Goal: Information Seeking & Learning: Learn about a topic

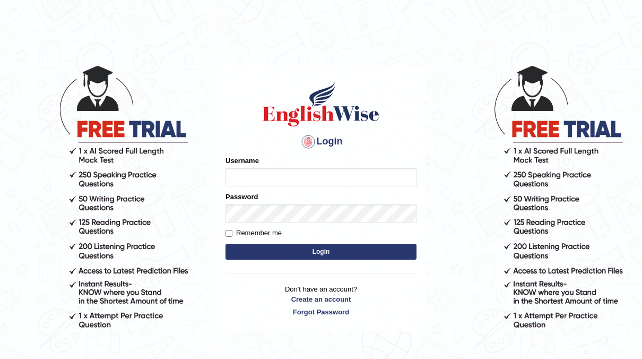
type input "neyam"
click at [313, 255] on button "Login" at bounding box center [320, 251] width 191 height 16
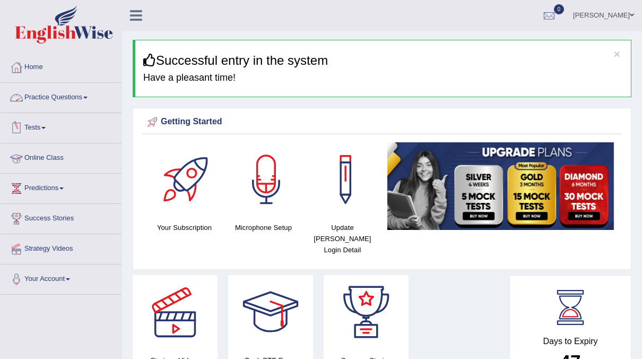
click at [80, 91] on link "Practice Questions" at bounding box center [61, 96] width 121 height 27
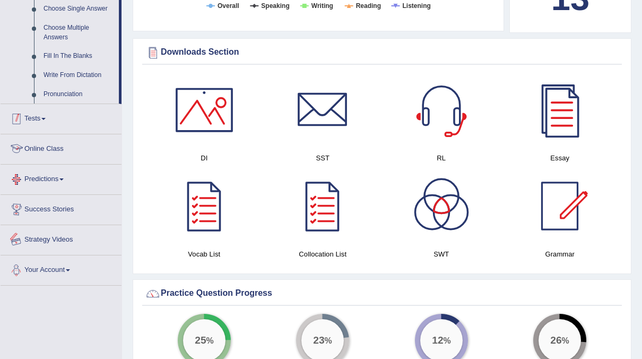
scroll to position [568, 0]
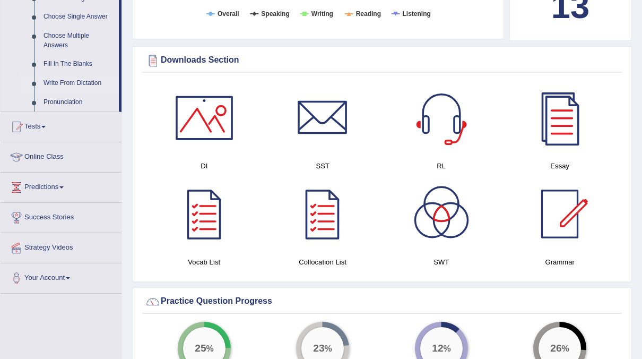
click at [79, 83] on link "Write From Dictation" at bounding box center [79, 83] width 80 height 19
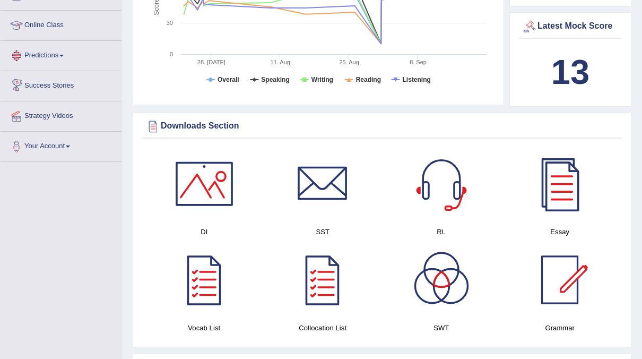
scroll to position [565, 0]
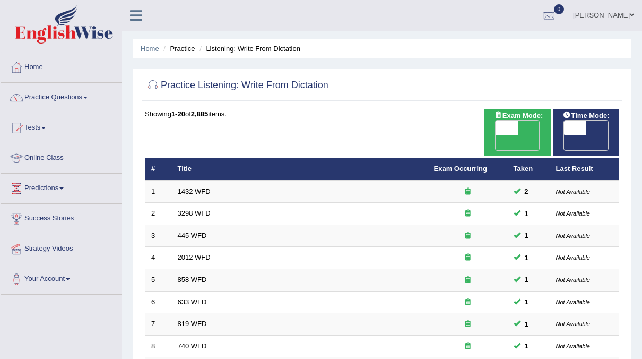
click at [564, 135] on span "OFF" at bounding box center [553, 142] width 22 height 15
checkbox input "true"
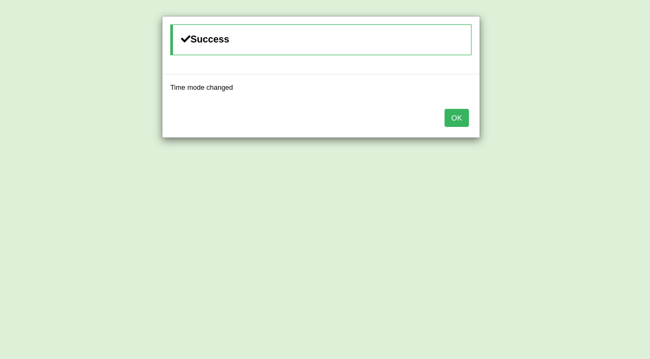
click at [454, 112] on button "OK" at bounding box center [457, 118] width 24 height 18
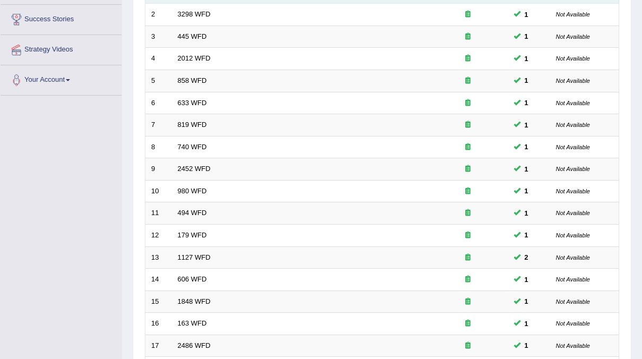
scroll to position [338, 0]
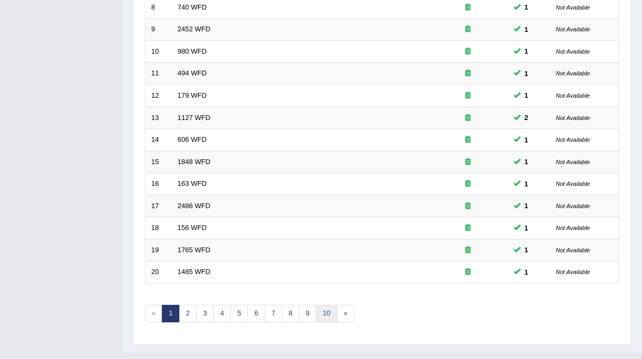
click at [330, 304] on link "10" at bounding box center [326, 313] width 21 height 18
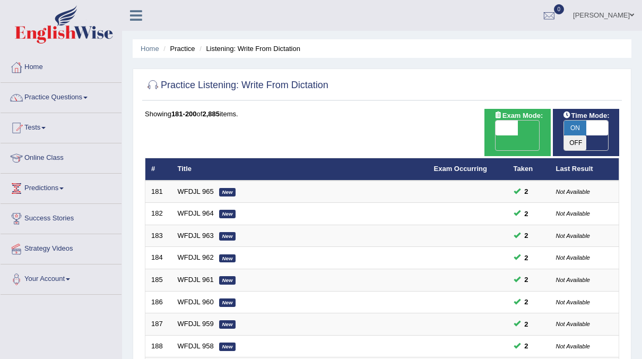
scroll to position [338, 0]
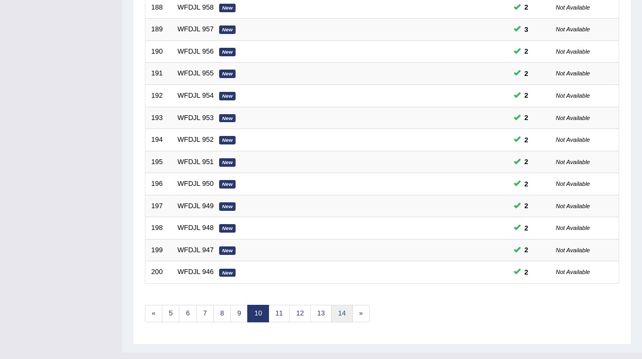
click at [344, 304] on link "14" at bounding box center [341, 313] width 21 height 18
click at [359, 304] on link "18" at bounding box center [356, 313] width 21 height 18
click at [359, 304] on link "22" at bounding box center [360, 313] width 21 height 18
click at [362, 304] on link "26" at bounding box center [360, 313] width 21 height 18
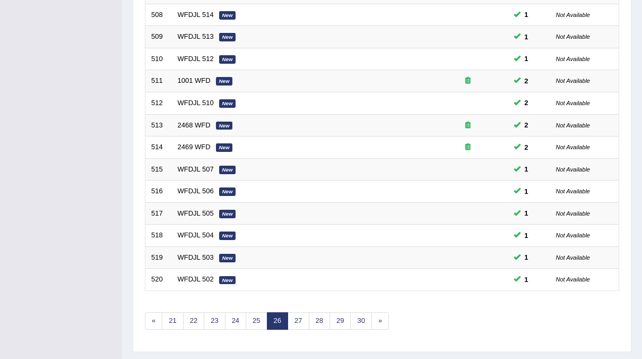
scroll to position [338, 0]
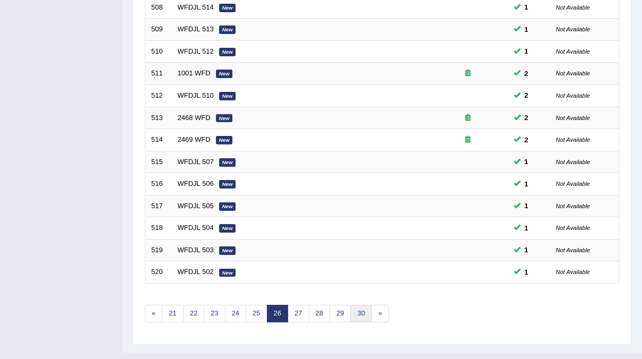
click at [360, 304] on link "30" at bounding box center [360, 313] width 21 height 18
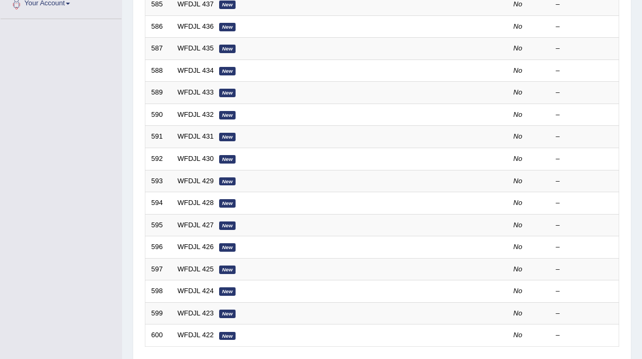
scroll to position [338, 0]
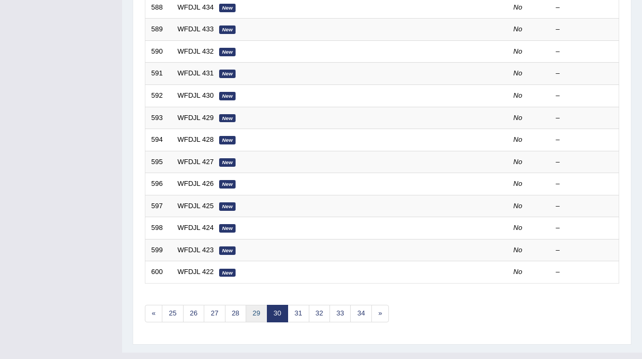
click at [254, 304] on link "29" at bounding box center [256, 313] width 21 height 18
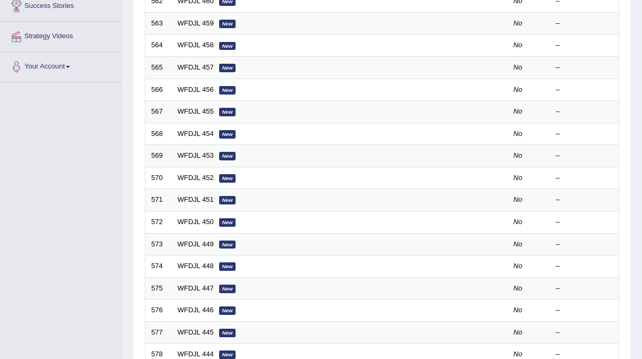
scroll to position [338, 0]
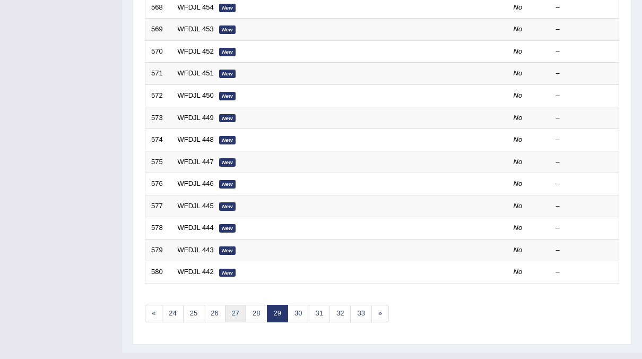
click at [241, 304] on link "27" at bounding box center [235, 313] width 21 height 18
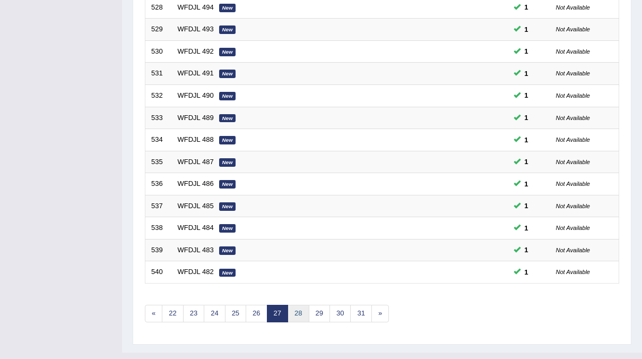
click at [297, 304] on link "28" at bounding box center [298, 313] width 21 height 18
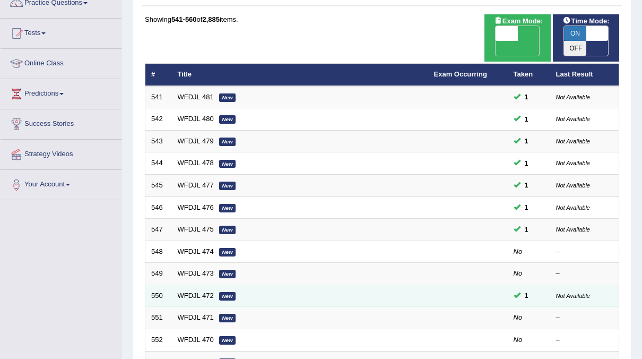
scroll to position [211, 0]
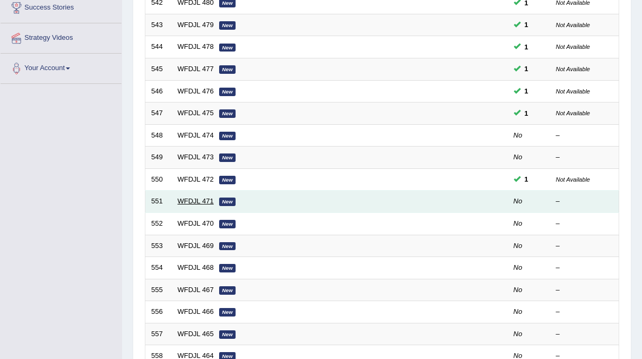
click at [212, 197] on link "WFDJL 471" at bounding box center [196, 201] width 36 height 8
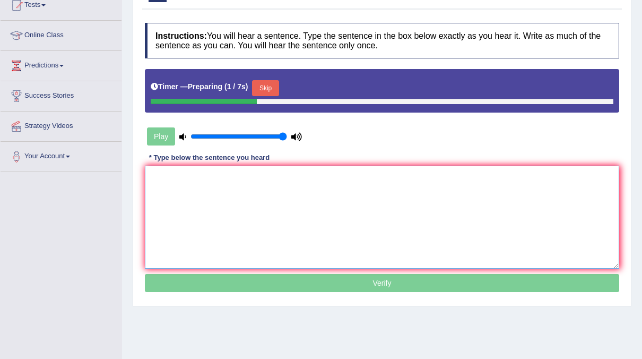
click at [185, 186] on textarea at bounding box center [382, 217] width 474 height 103
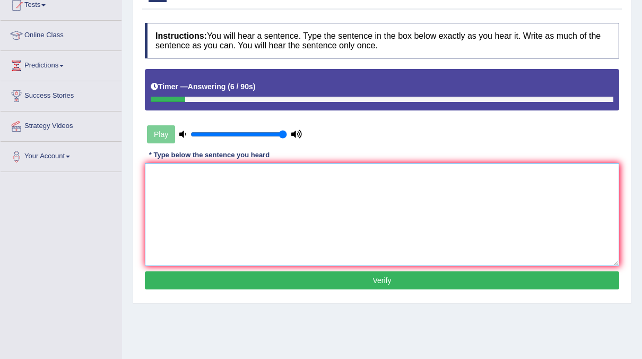
click at [261, 194] on textarea at bounding box center [382, 214] width 474 height 103
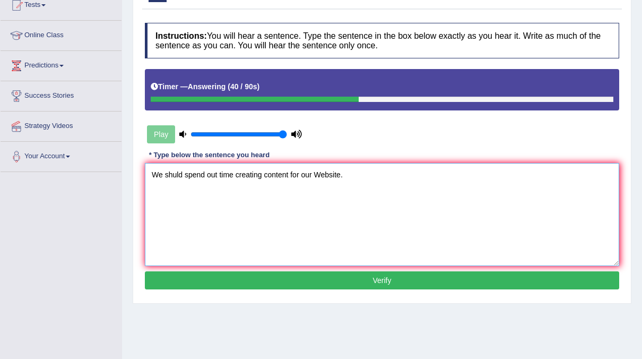
type textarea "We shuld spend out time creating content for our Website."
click at [371, 279] on button "Verify" at bounding box center [382, 280] width 474 height 18
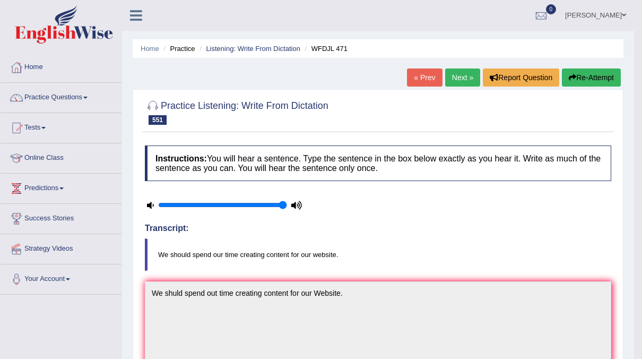
click at [464, 78] on link "Next »" at bounding box center [462, 77] width 35 height 18
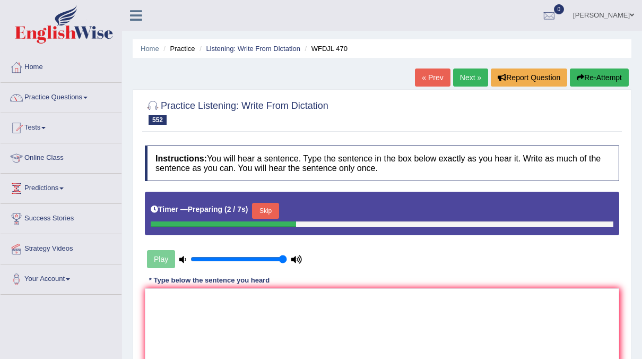
click at [278, 210] on div "Timer — Preparing ( 2 / 7s ) Skip" at bounding box center [382, 210] width 463 height 21
click at [166, 300] on textarea at bounding box center [382, 339] width 474 height 103
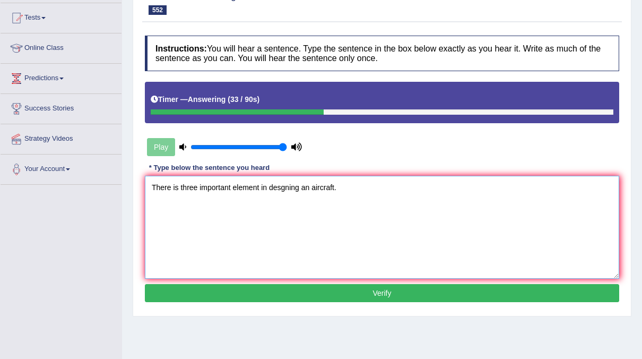
scroll to position [110, 0]
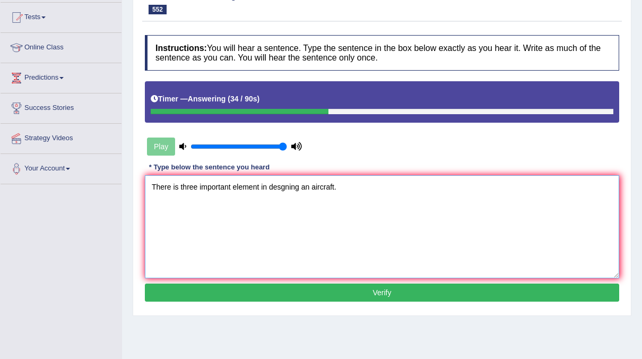
type textarea "There is three important element in desgning an aircraft."
click at [260, 294] on button "Verify" at bounding box center [382, 292] width 474 height 18
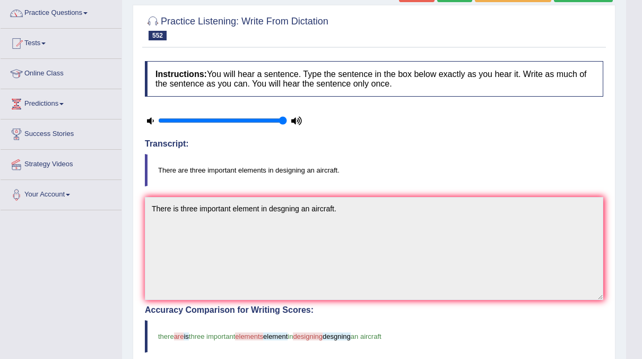
scroll to position [0, 0]
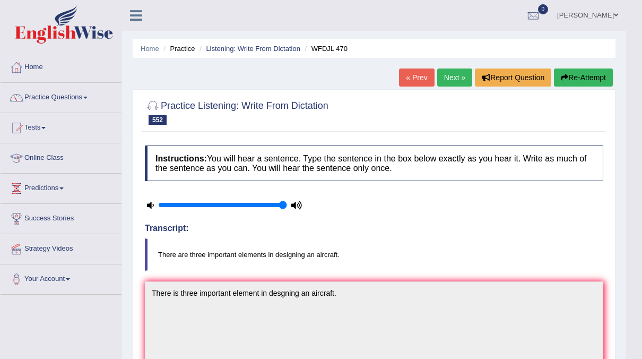
click at [452, 74] on link "Next »" at bounding box center [454, 77] width 35 height 18
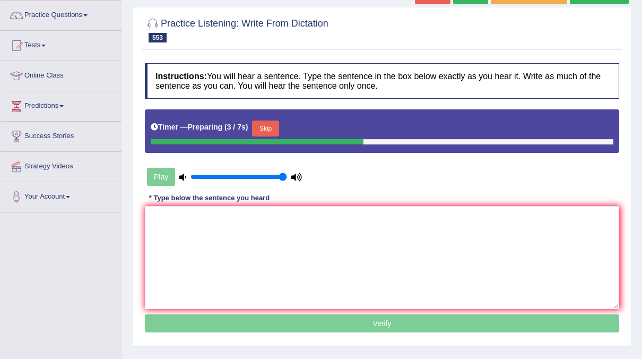
click at [272, 132] on button "Skip" at bounding box center [265, 128] width 27 height 16
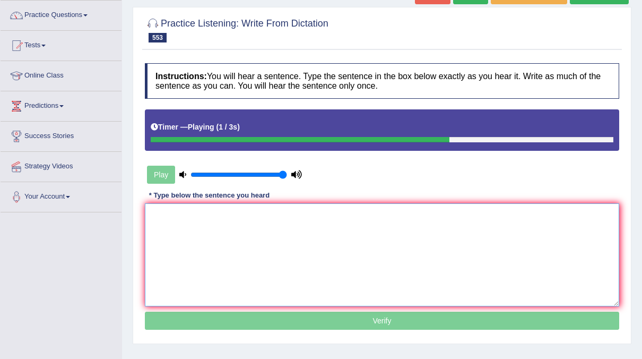
click at [208, 218] on textarea at bounding box center [382, 254] width 474 height 103
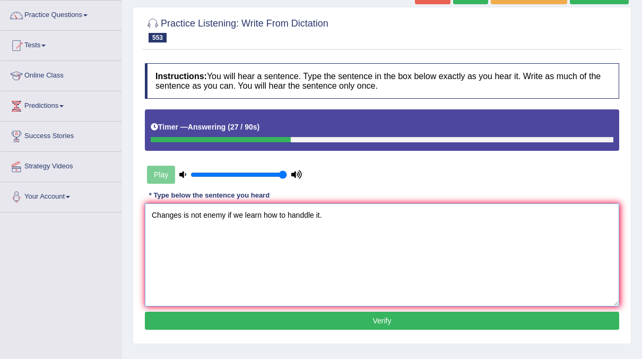
scroll to position [129, 0]
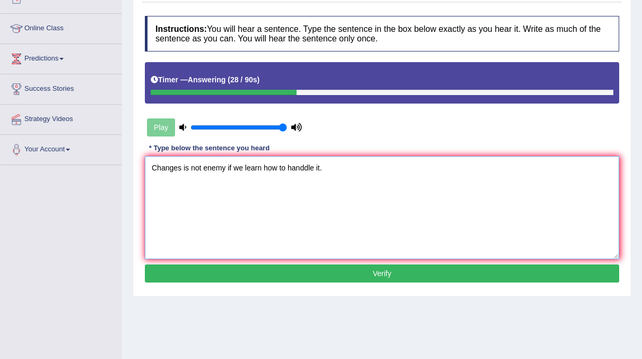
type textarea "Changes is not enemy if we learn how to handdle it."
click at [327, 263] on div "Instructions: You will hear a sentence. Type the sentence in the box below exac…" at bounding box center [382, 151] width 480 height 280
click at [327, 267] on button "Verify" at bounding box center [382, 273] width 474 height 18
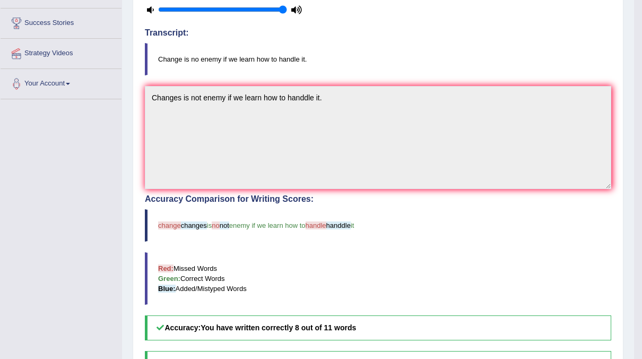
scroll to position [0, 0]
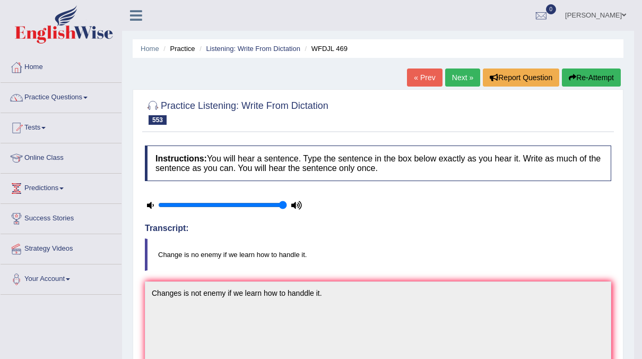
click at [453, 68] on link "Next »" at bounding box center [462, 77] width 35 height 18
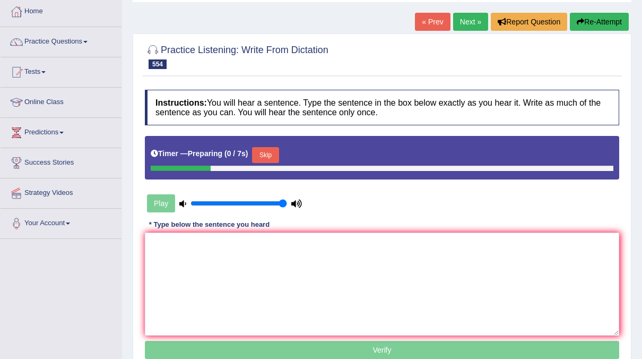
scroll to position [56, 0]
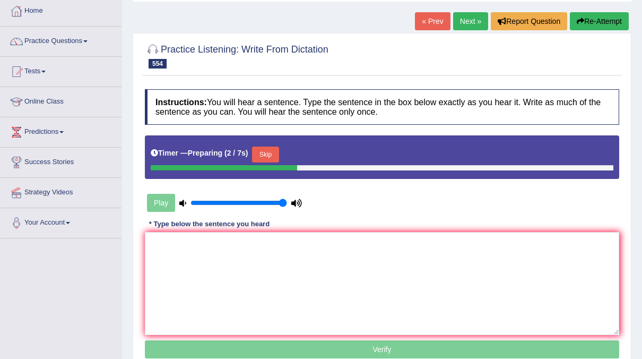
click at [270, 158] on button "Skip" at bounding box center [265, 154] width 27 height 16
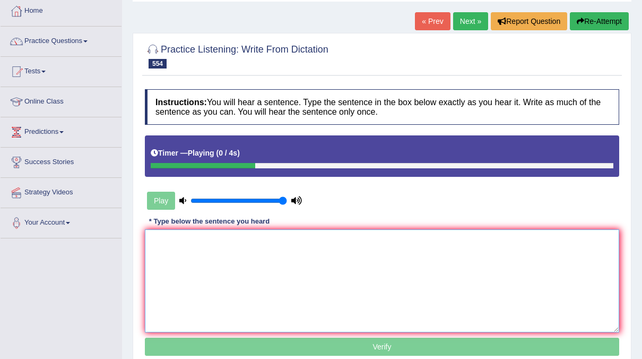
click at [212, 250] on textarea at bounding box center [382, 280] width 474 height 103
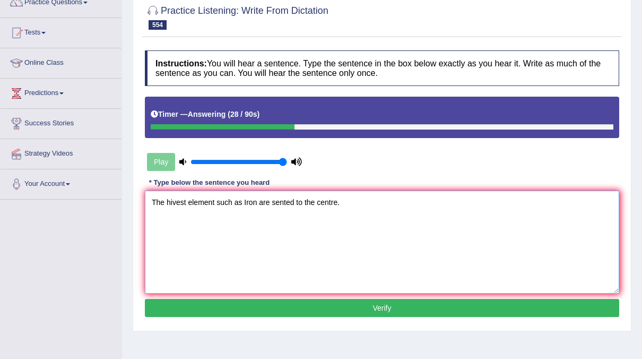
scroll to position [95, 0]
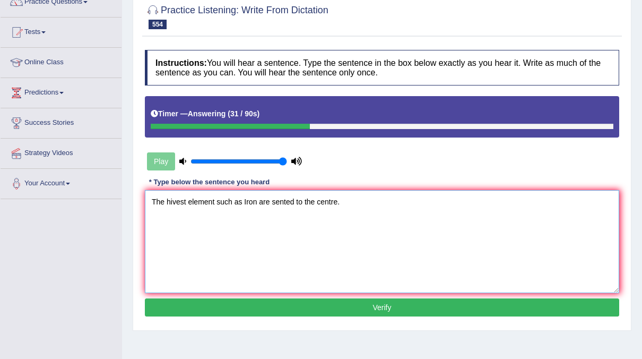
click at [184, 201] on textarea "The hivest element such as Iron are sented to the centre." at bounding box center [382, 241] width 474 height 103
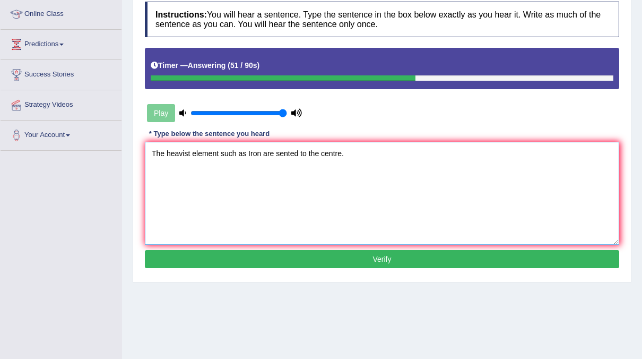
scroll to position [144, 0]
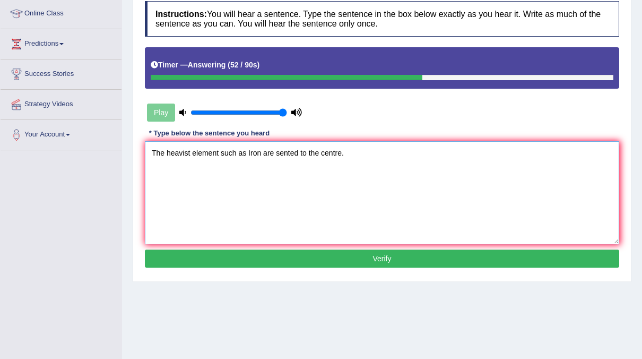
type textarea "The heavist element such as Iron are sented to the centre."
click at [369, 260] on button "Verify" at bounding box center [382, 258] width 474 height 18
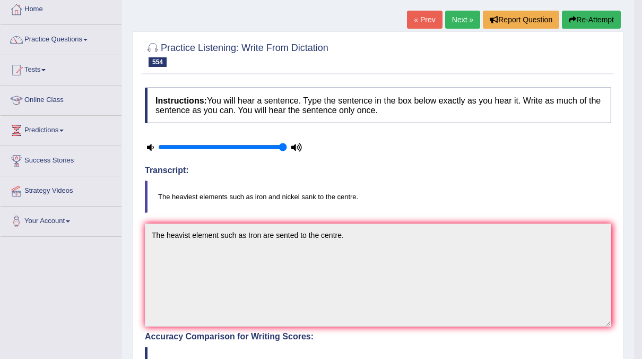
scroll to position [55, 0]
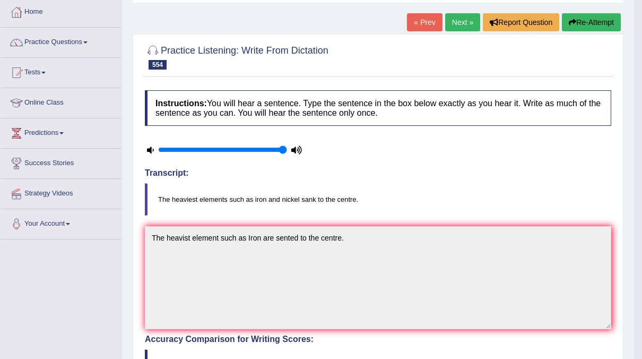
click at [468, 29] on link "Next »" at bounding box center [462, 22] width 35 height 18
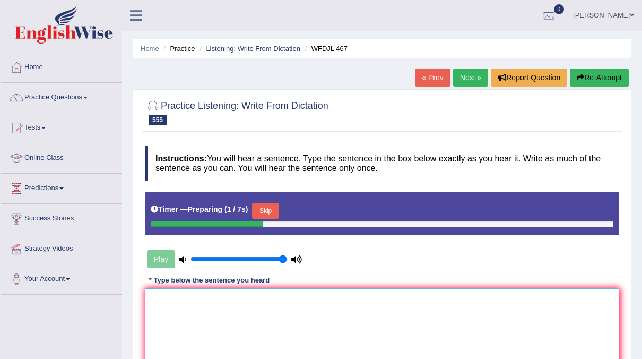
click at [168, 312] on textarea at bounding box center [382, 339] width 474 height 103
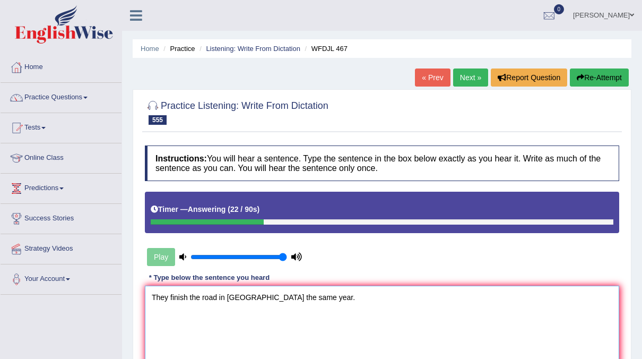
scroll to position [64, 0]
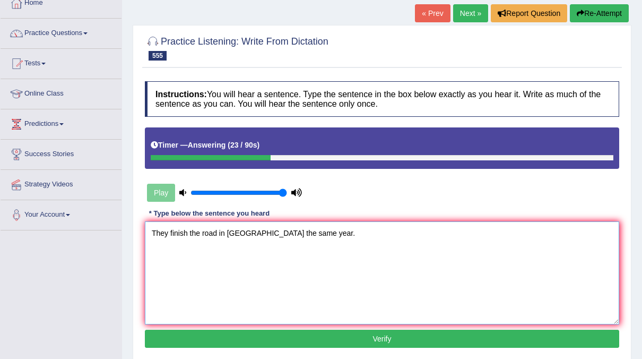
type textarea "They finish the road in desmper the same year."
click at [249, 336] on button "Verify" at bounding box center [382, 338] width 474 height 18
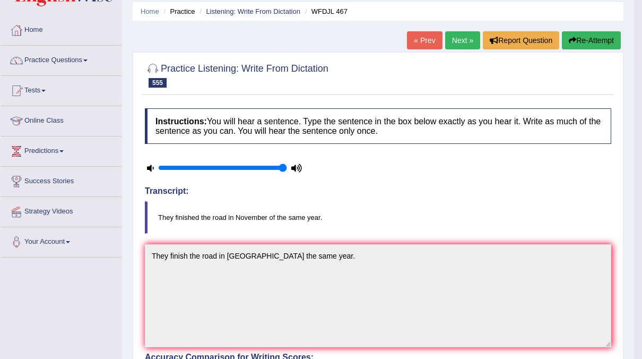
scroll to position [0, 0]
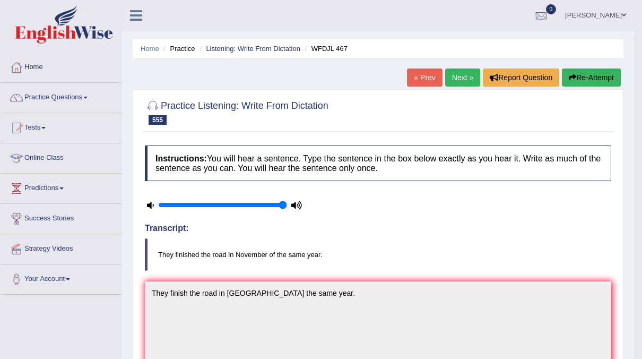
click at [458, 80] on link "Next »" at bounding box center [462, 77] width 35 height 18
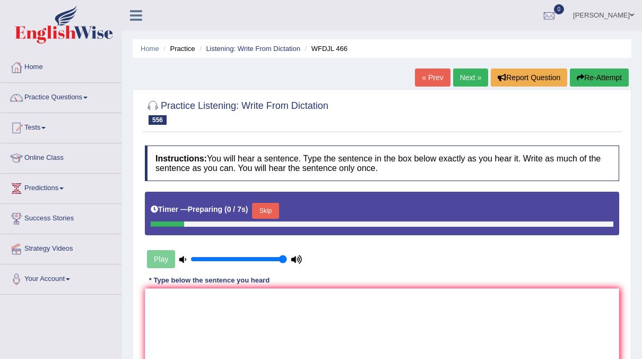
scroll to position [97, 0]
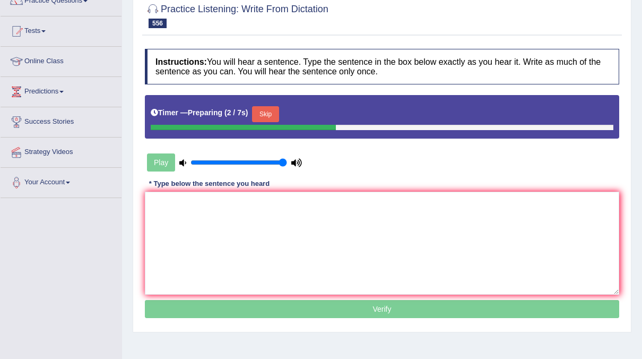
click at [271, 114] on button "Skip" at bounding box center [265, 114] width 27 height 16
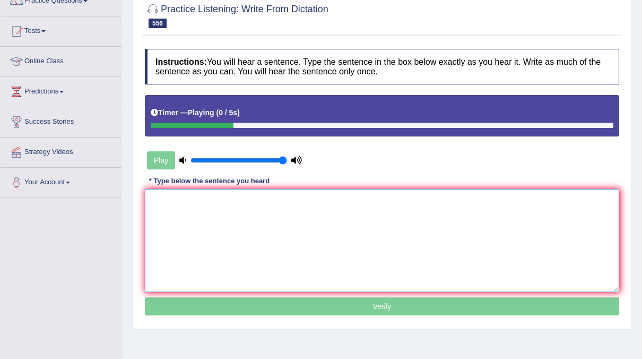
click at [186, 191] on textarea at bounding box center [382, 240] width 474 height 103
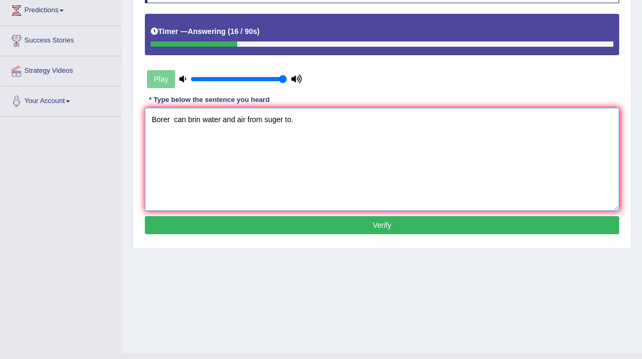
scroll to position [182, 0]
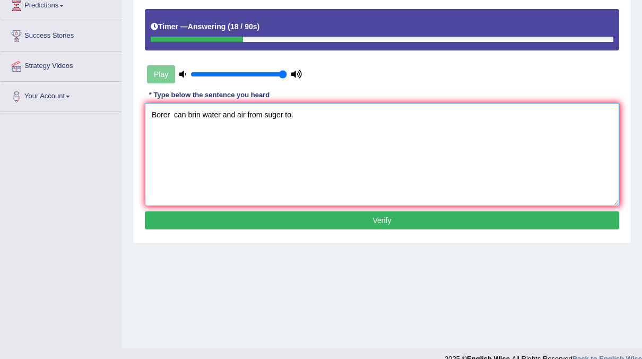
type textarea "Borer can brin water and air from suger to."
click at [307, 214] on button "Verify" at bounding box center [382, 220] width 474 height 18
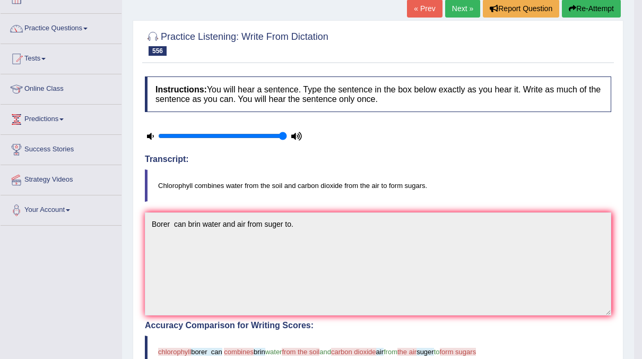
scroll to position [0, 0]
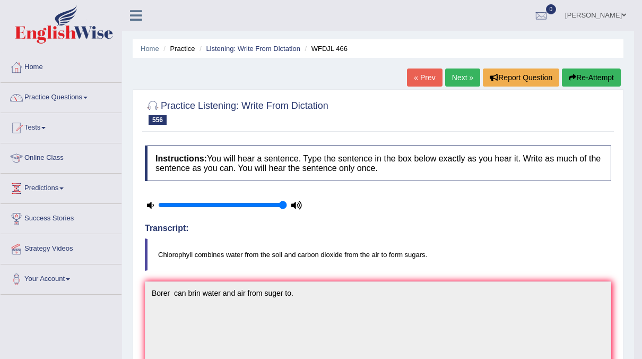
click at [451, 80] on link "Next »" at bounding box center [462, 77] width 35 height 18
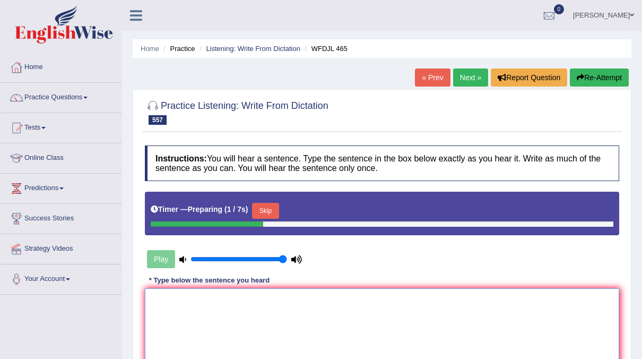
click at [195, 302] on textarea at bounding box center [382, 339] width 474 height 103
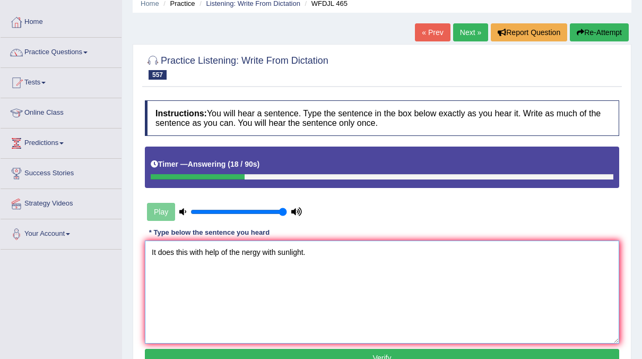
scroll to position [46, 0]
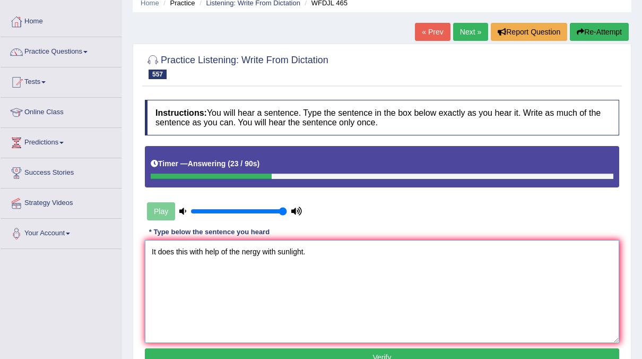
click at [205, 249] on textarea "It does this with help of the nergy with sunlight." at bounding box center [382, 291] width 474 height 103
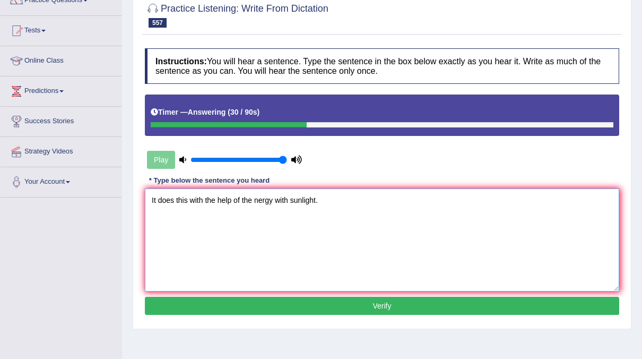
click at [255, 198] on textarea "It does this with the help of the nergy with sunlight." at bounding box center [382, 239] width 474 height 103
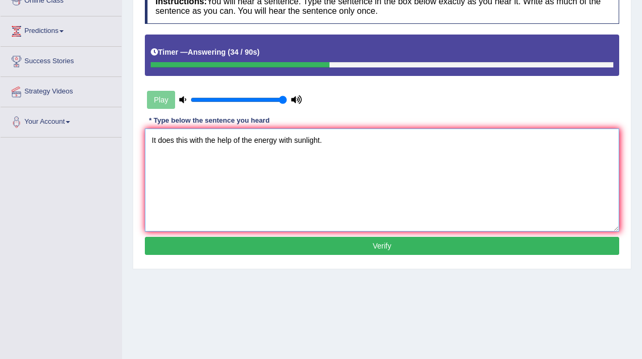
type textarea "It does this with the help of the energy with sunlight."
click at [391, 238] on button "Verify" at bounding box center [382, 246] width 474 height 18
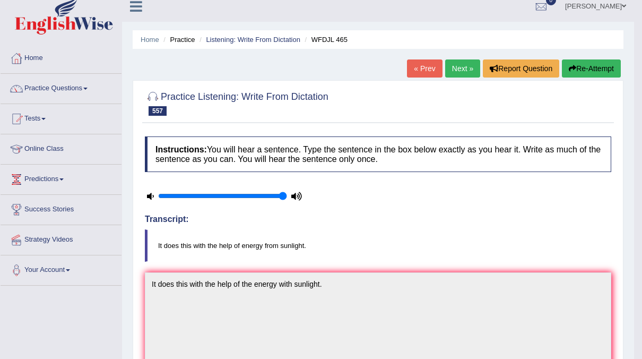
scroll to position [2, 0]
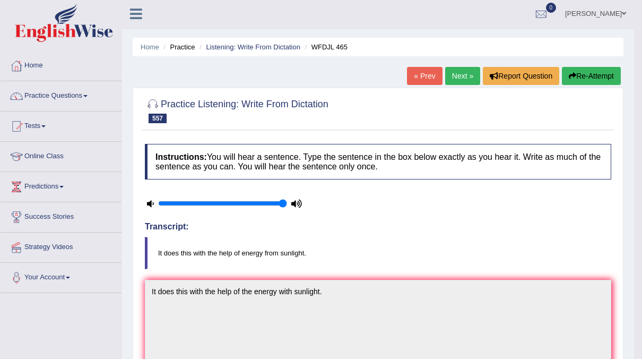
click at [459, 77] on link "Next »" at bounding box center [462, 76] width 35 height 18
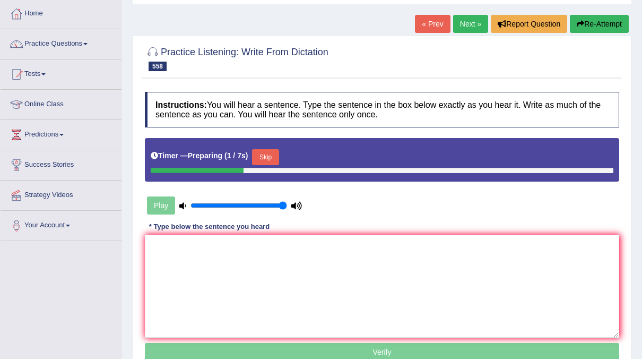
scroll to position [57, 0]
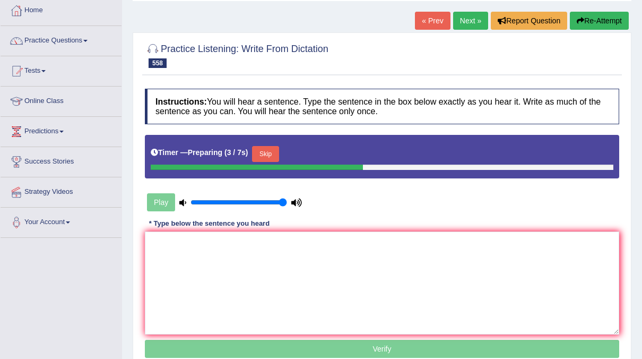
click at [272, 153] on button "Skip" at bounding box center [265, 154] width 27 height 16
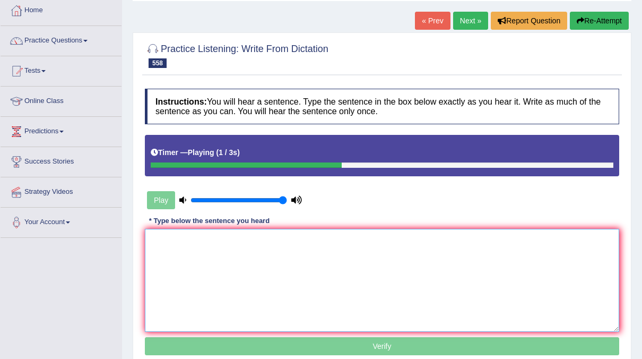
click at [172, 256] on textarea at bounding box center [382, 280] width 474 height 103
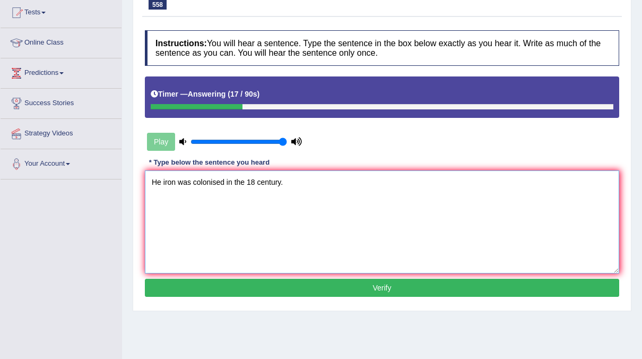
scroll to position [120, 0]
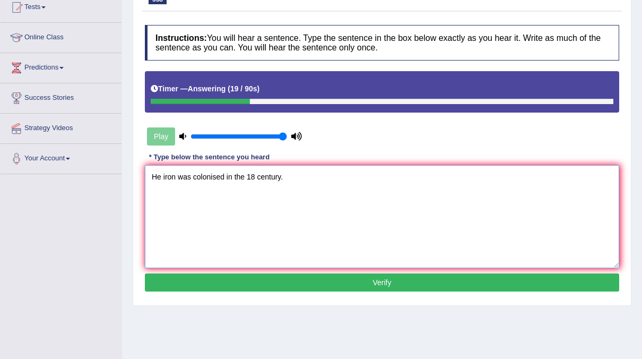
type textarea "He iron was colonised in the 18 century."
click at [317, 280] on button "Verify" at bounding box center [382, 282] width 474 height 18
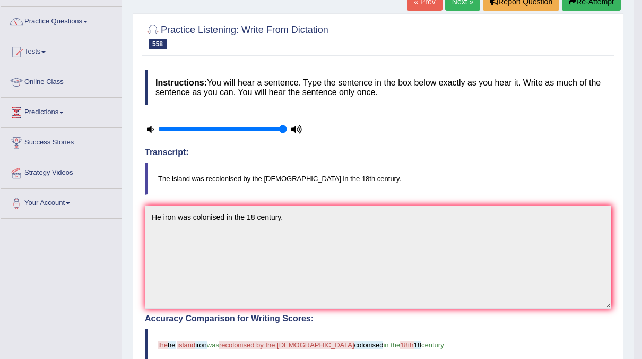
scroll to position [0, 0]
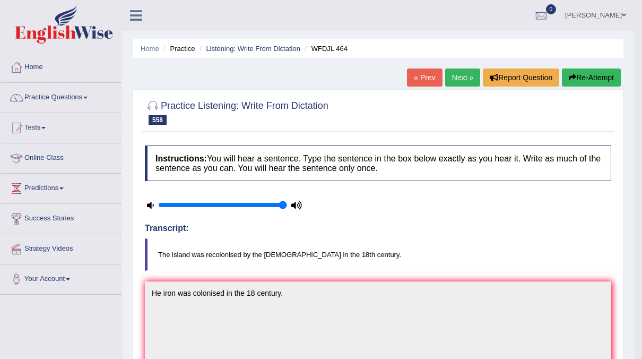
click at [458, 80] on link "Next »" at bounding box center [462, 77] width 35 height 18
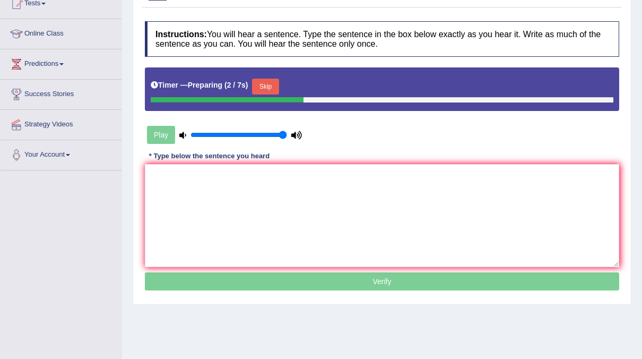
click at [270, 91] on button "Skip" at bounding box center [265, 87] width 27 height 16
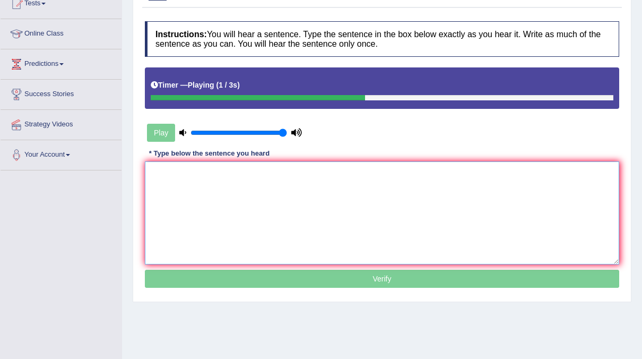
click at [162, 163] on textarea at bounding box center [382, 212] width 474 height 103
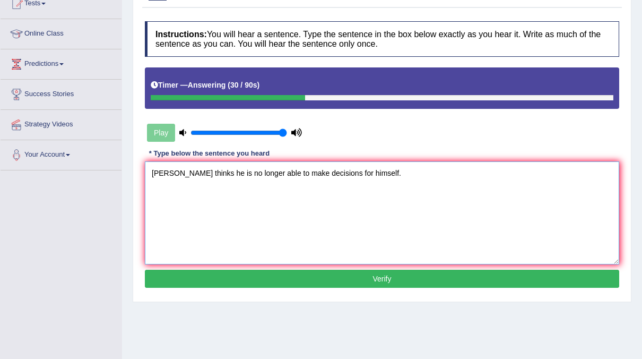
scroll to position [184, 0]
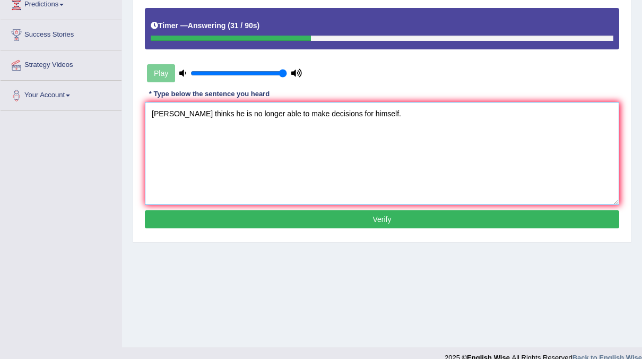
type textarea "[PERSON_NAME] thinks he is no longer able to make decisions for himself."
click at [311, 217] on button "Verify" at bounding box center [382, 219] width 474 height 18
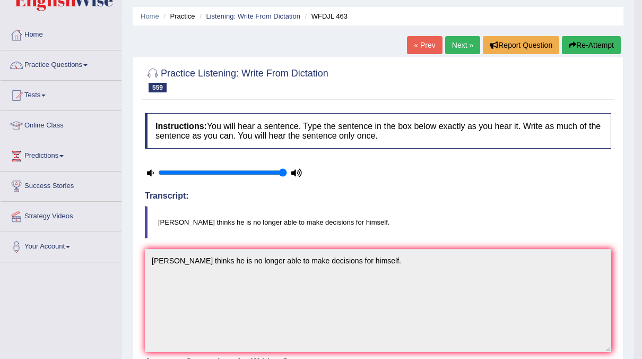
scroll to position [30, 0]
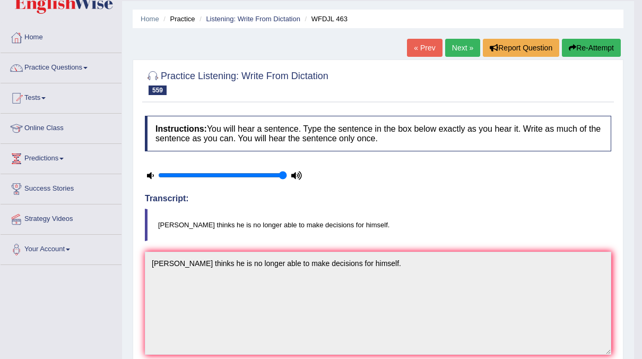
click at [470, 52] on link "Next »" at bounding box center [462, 48] width 35 height 18
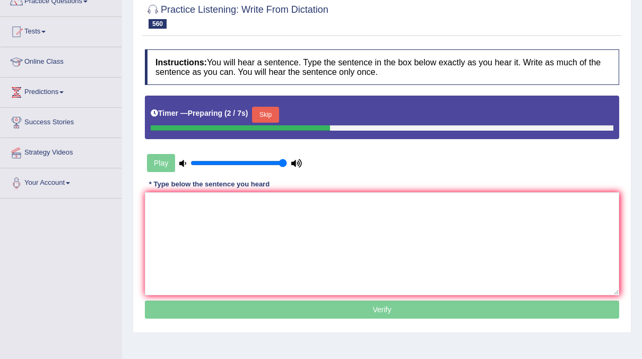
click at [269, 115] on button "Skip" at bounding box center [265, 115] width 27 height 16
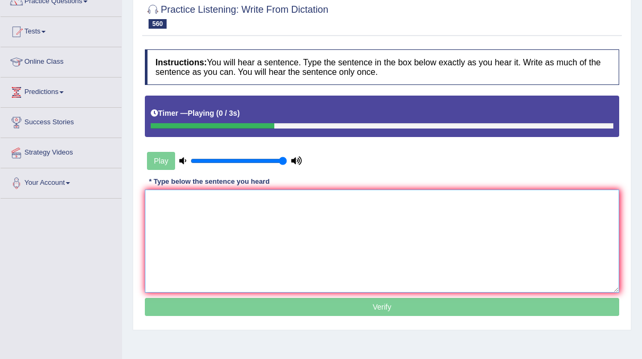
click at [160, 213] on textarea at bounding box center [382, 240] width 474 height 103
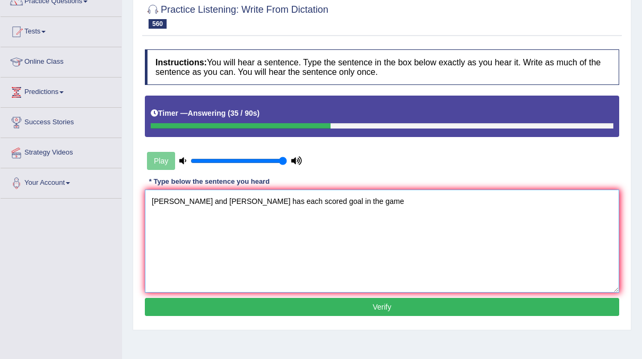
type textarea "Mary and magen has each scored goal in the game"
click at [321, 302] on button "Verify" at bounding box center [382, 307] width 474 height 18
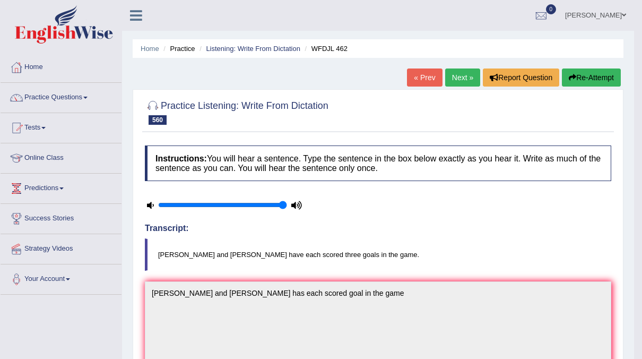
click at [466, 78] on link "Next »" at bounding box center [462, 77] width 35 height 18
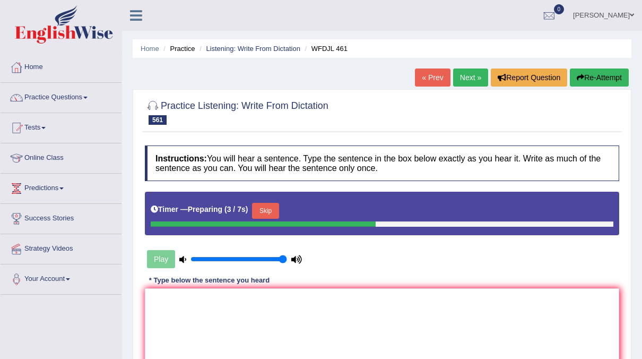
click at [262, 217] on button "Skip" at bounding box center [265, 211] width 27 height 16
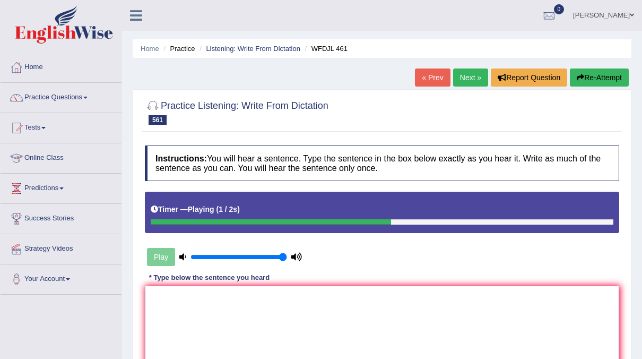
click at [164, 307] on textarea at bounding box center [382, 336] width 474 height 103
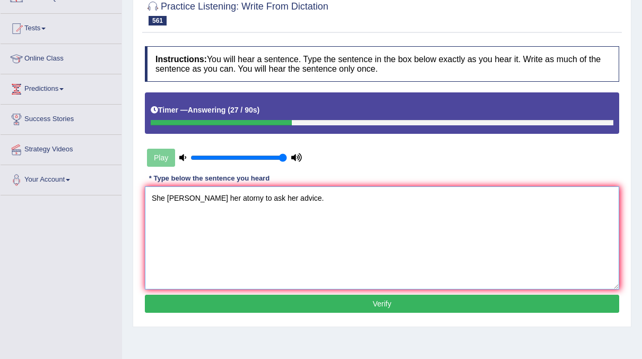
scroll to position [100, 0]
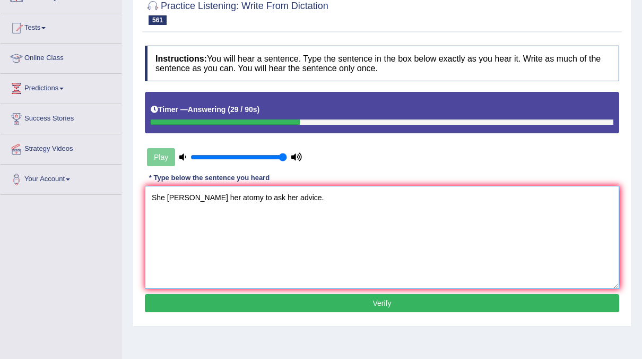
type textarea "She calles her atorny to ask her advice."
click at [272, 306] on button "Verify" at bounding box center [382, 303] width 474 height 18
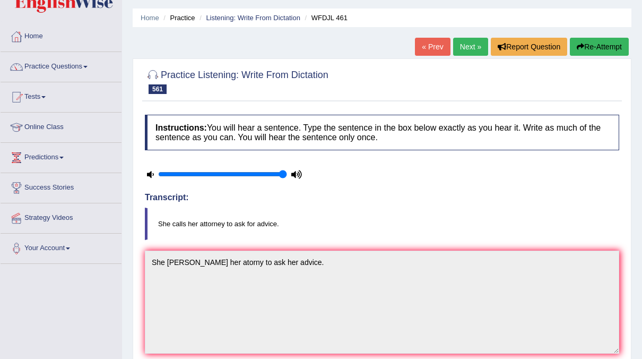
scroll to position [0, 0]
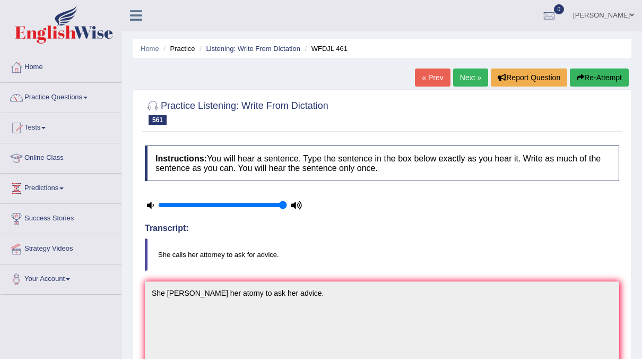
click at [478, 74] on link "Next »" at bounding box center [470, 77] width 35 height 18
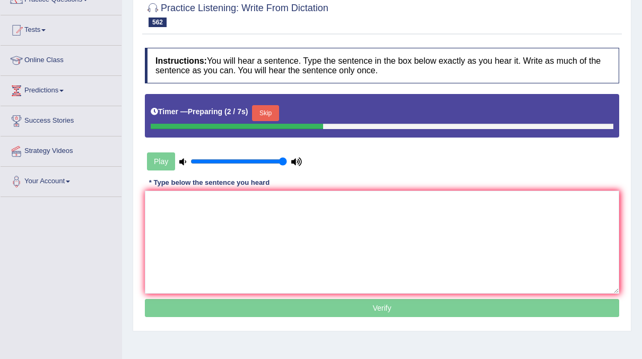
click at [274, 112] on button "Skip" at bounding box center [265, 113] width 27 height 16
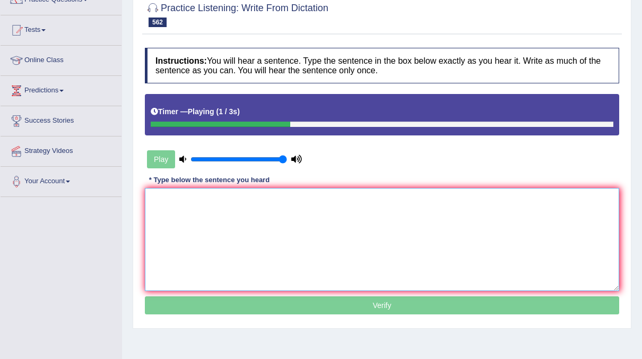
click at [176, 194] on textarea at bounding box center [382, 239] width 474 height 103
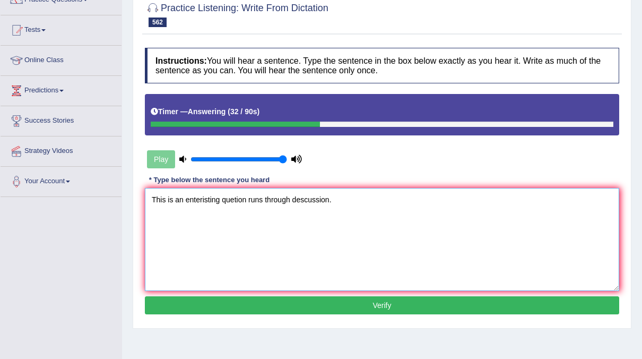
scroll to position [136, 0]
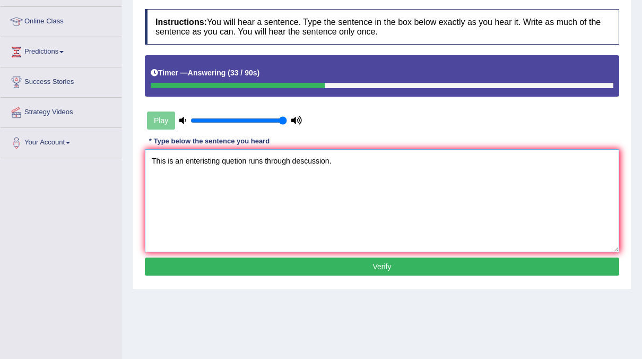
type textarea "This is an enteristing quetion runs through descussion."
click at [283, 264] on button "Verify" at bounding box center [382, 266] width 474 height 18
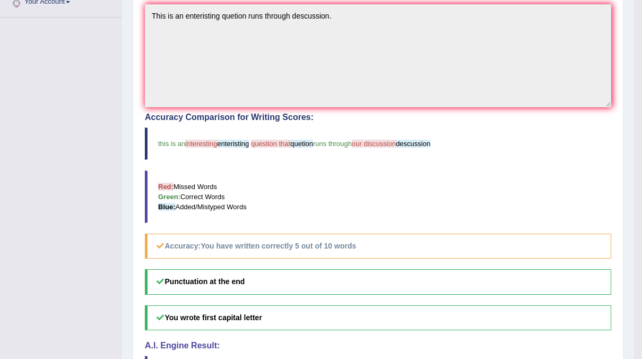
scroll to position [0, 0]
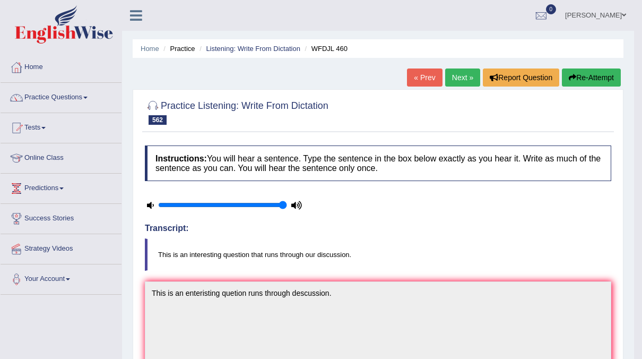
click at [467, 74] on link "Next »" at bounding box center [462, 77] width 35 height 18
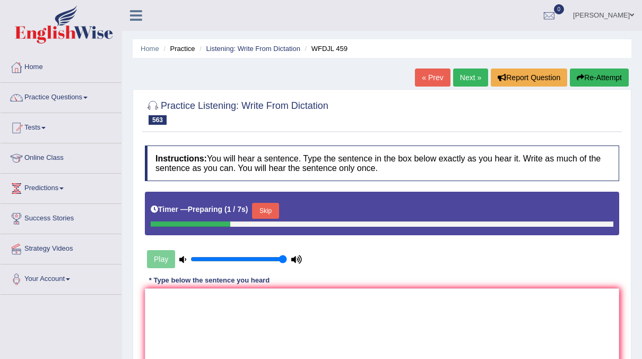
click at [266, 209] on button "Skip" at bounding box center [265, 211] width 27 height 16
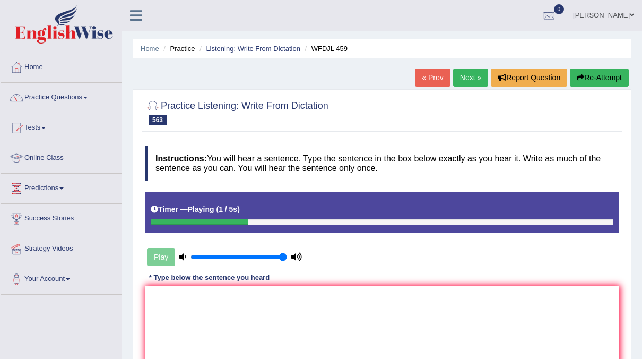
click at [196, 297] on textarea at bounding box center [382, 336] width 474 height 103
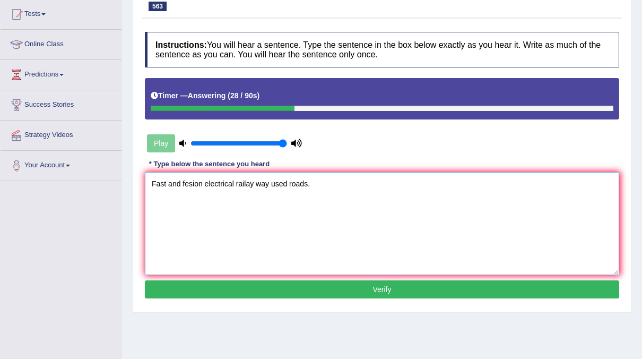
scroll to position [117, 0]
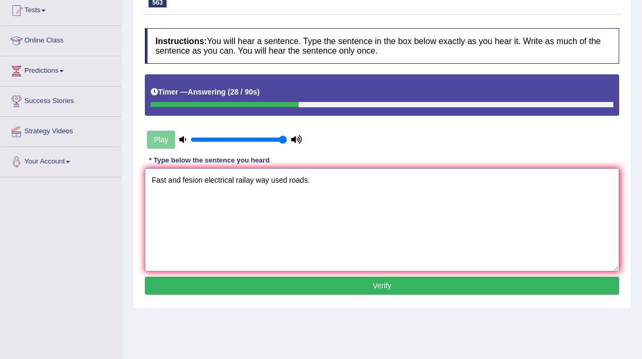
type textarea "Fast and fesion electrical railay way used roads."
click at [326, 280] on button "Verify" at bounding box center [382, 285] width 474 height 18
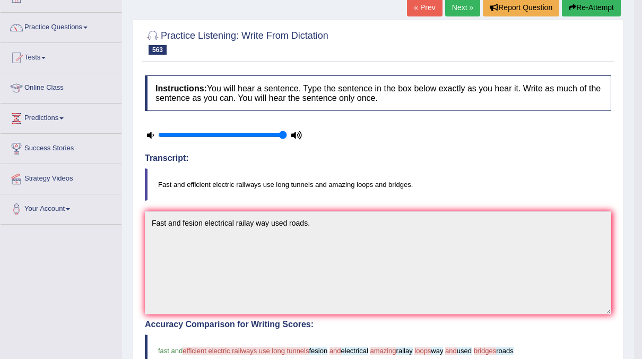
scroll to position [69, 0]
click at [468, 14] on link "Next »" at bounding box center [462, 8] width 35 height 18
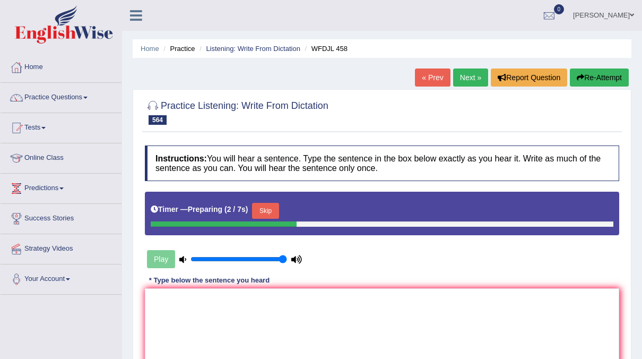
click at [270, 214] on button "Skip" at bounding box center [265, 211] width 27 height 16
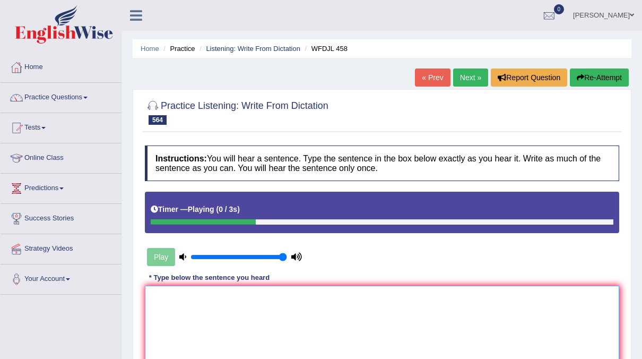
click at [194, 291] on textarea at bounding box center [382, 336] width 474 height 103
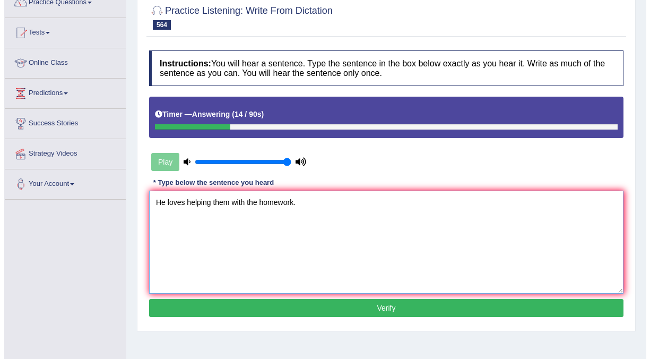
scroll to position [99, 0]
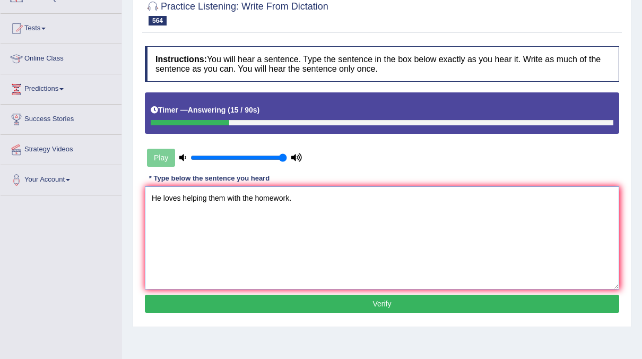
type textarea "He loves helping them with the homework."
click at [334, 301] on button "Verify" at bounding box center [382, 303] width 474 height 18
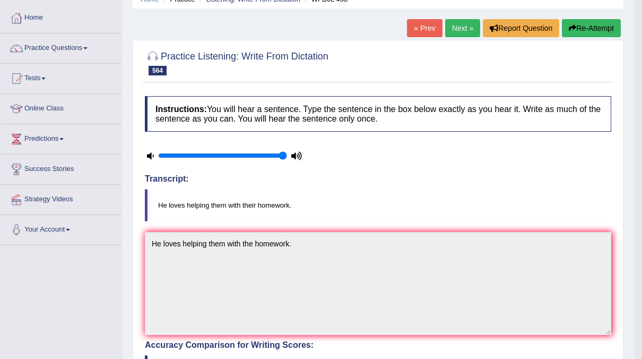
scroll to position [0, 0]
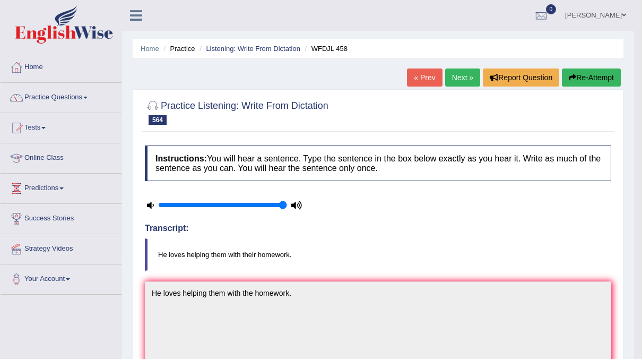
click at [473, 75] on link "Next »" at bounding box center [462, 77] width 35 height 18
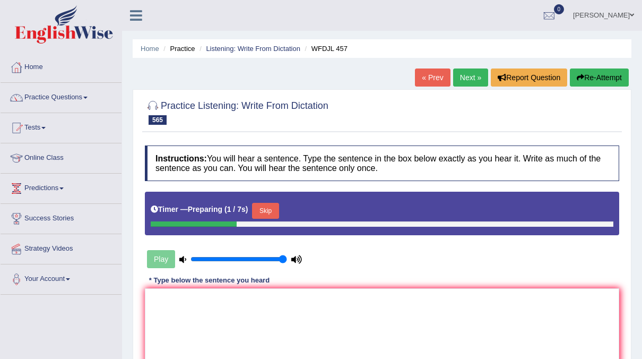
click at [277, 210] on button "Skip" at bounding box center [265, 211] width 27 height 16
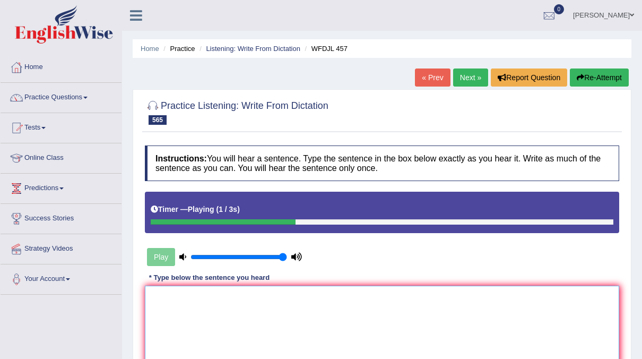
click at [207, 290] on textarea at bounding box center [382, 336] width 474 height 103
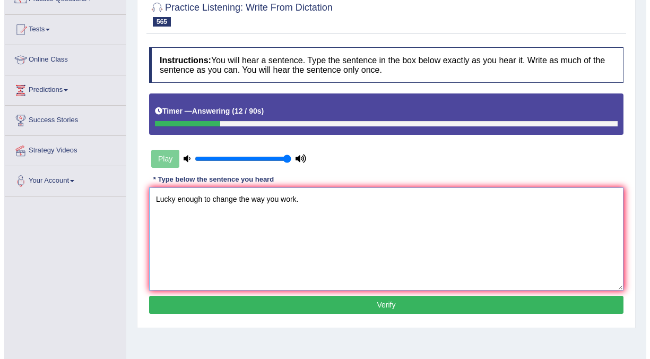
scroll to position [99, 0]
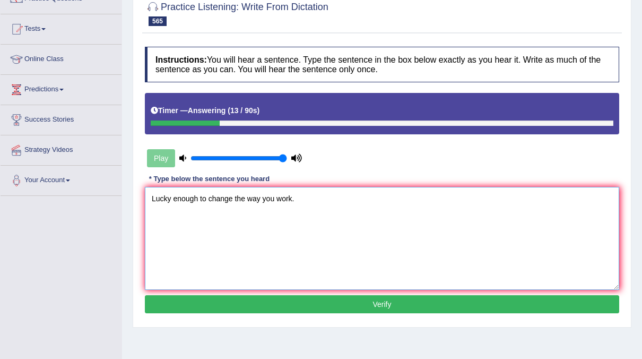
type textarea "Lucky enough to change the way you work."
click at [327, 301] on button "Verify" at bounding box center [382, 304] width 474 height 18
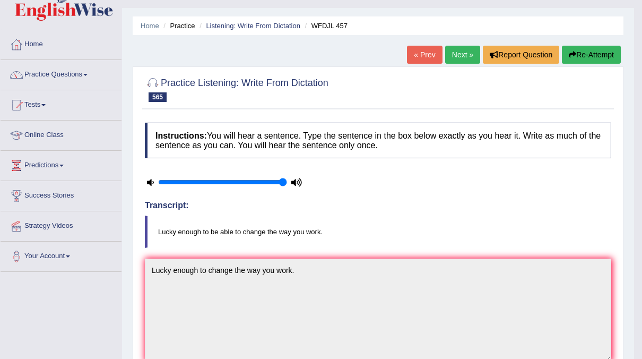
scroll to position [0, 0]
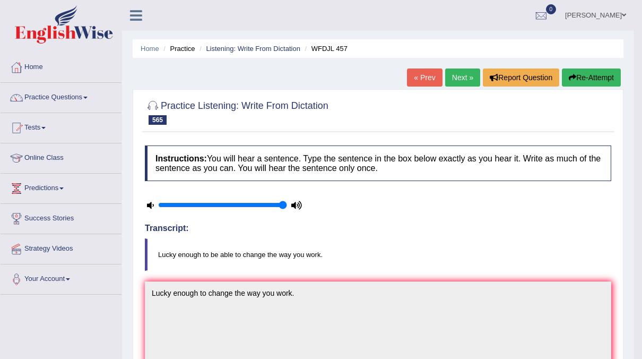
click at [461, 74] on link "Next »" at bounding box center [462, 77] width 35 height 18
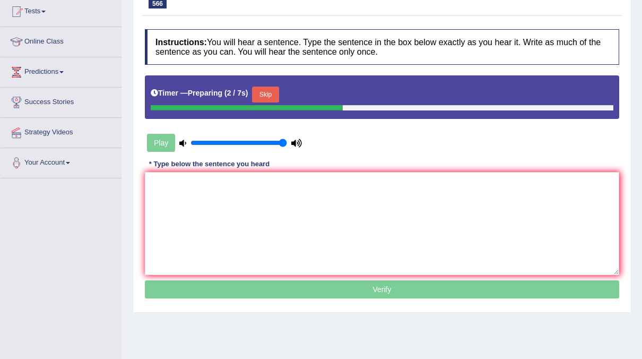
click at [258, 96] on button "Skip" at bounding box center [265, 94] width 27 height 16
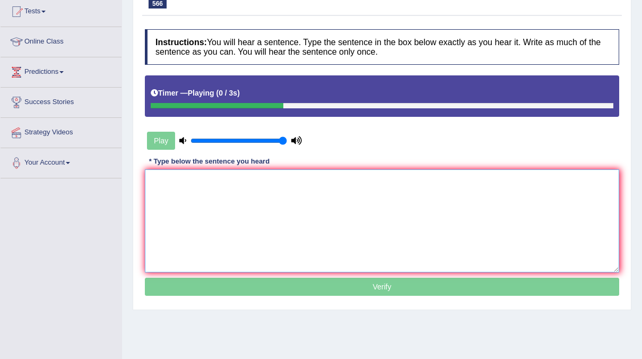
click at [196, 178] on textarea at bounding box center [382, 220] width 474 height 103
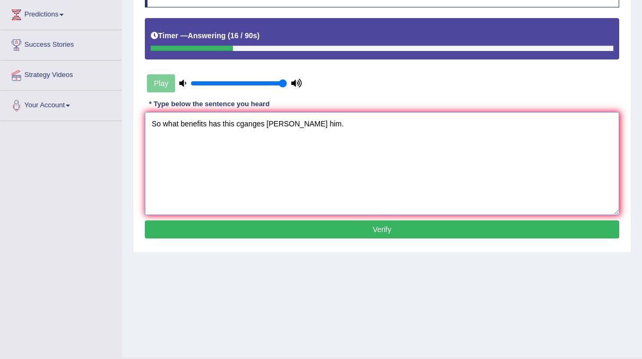
scroll to position [177, 0]
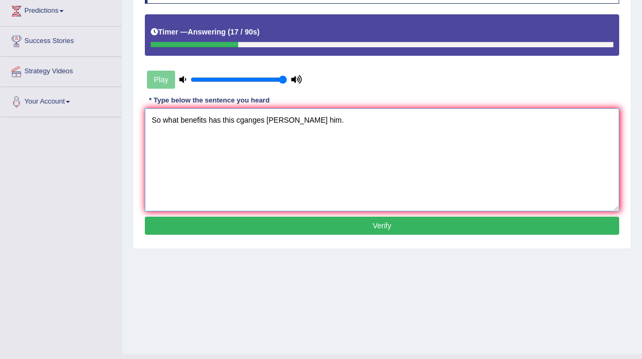
type textarea "So what benefits has this cganges [PERSON_NAME] him."
click at [336, 221] on button "Verify" at bounding box center [382, 225] width 474 height 18
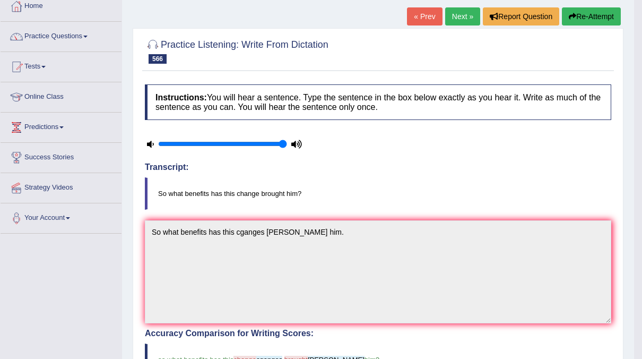
scroll to position [5, 0]
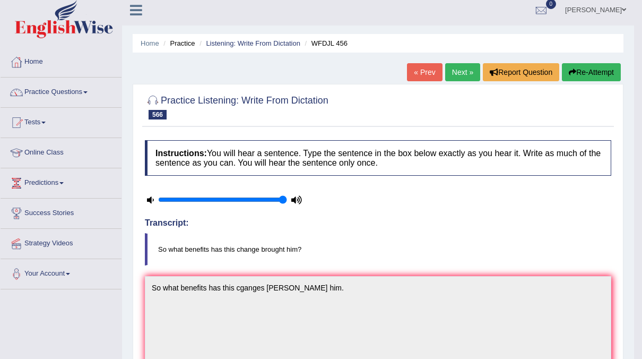
click at [465, 76] on link "Next »" at bounding box center [462, 72] width 35 height 18
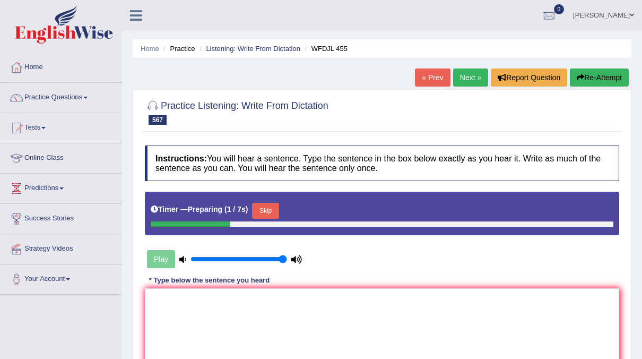
click at [269, 212] on button "Skip" at bounding box center [265, 211] width 27 height 16
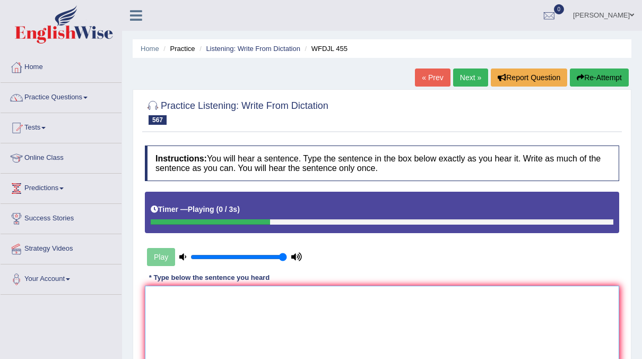
click at [188, 316] on textarea at bounding box center [382, 336] width 474 height 103
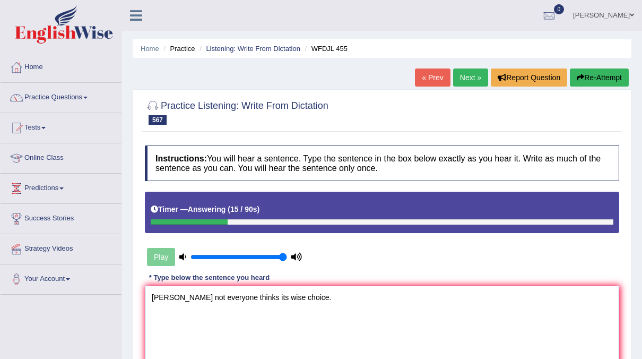
scroll to position [91, 0]
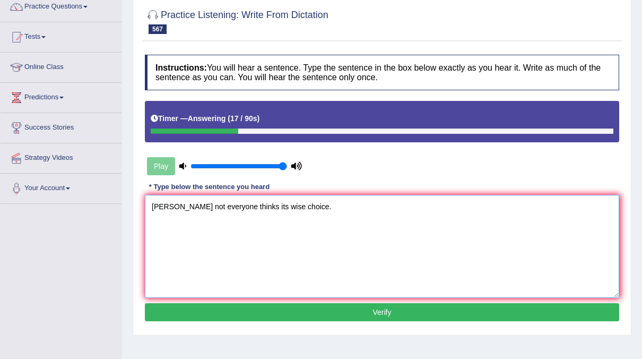
type textarea "Mabye not everyone thinks its wise choice."
drag, startPoint x: 147, startPoint y: 158, endPoint x: 220, endPoint y: 249, distance: 116.6
click at [220, 249] on div "Instructions: You will hear a sentence. Type the sentence in the box below exac…" at bounding box center [382, 189] width 480 height 280
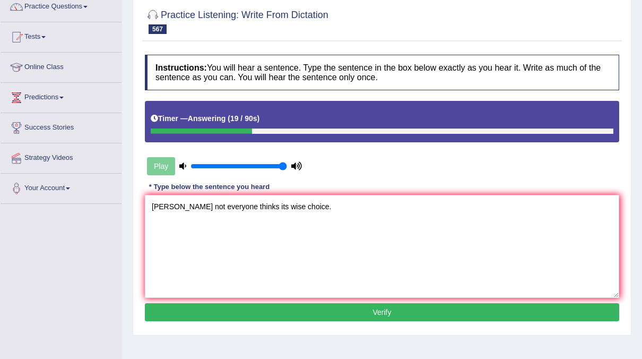
click at [321, 309] on button "Verify" at bounding box center [382, 312] width 474 height 18
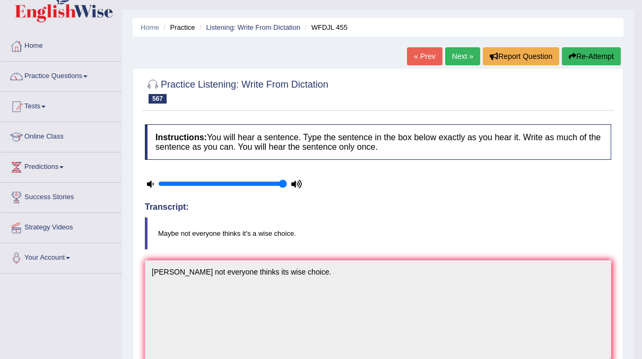
scroll to position [20, 0]
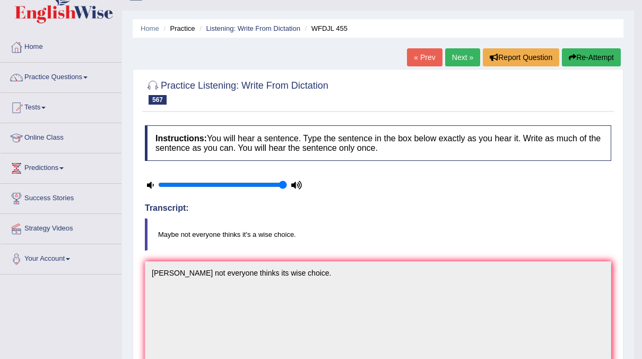
click at [459, 63] on link "Next »" at bounding box center [462, 57] width 35 height 18
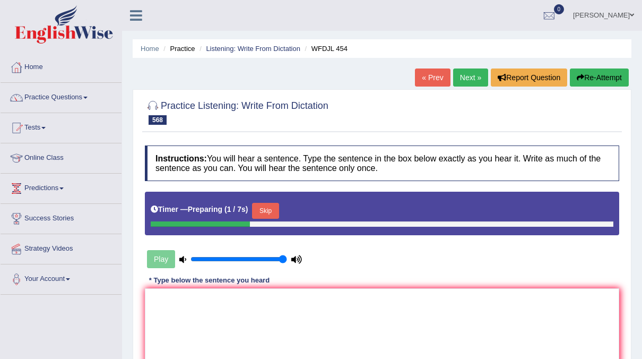
click at [276, 207] on button "Skip" at bounding box center [265, 211] width 27 height 16
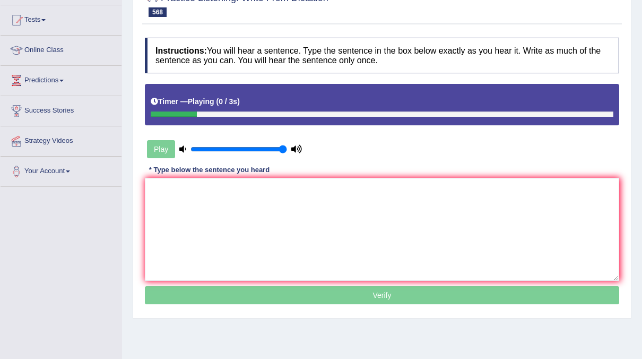
scroll to position [108, 0]
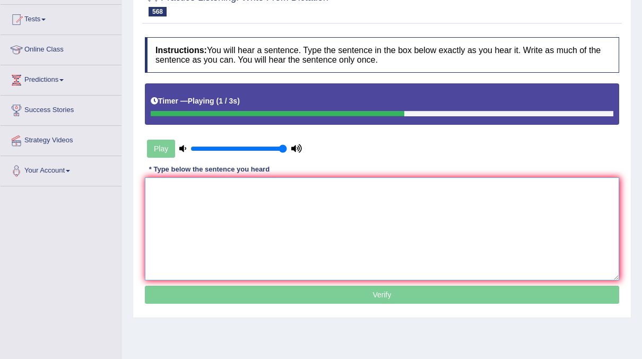
click at [191, 195] on textarea at bounding box center [382, 228] width 474 height 103
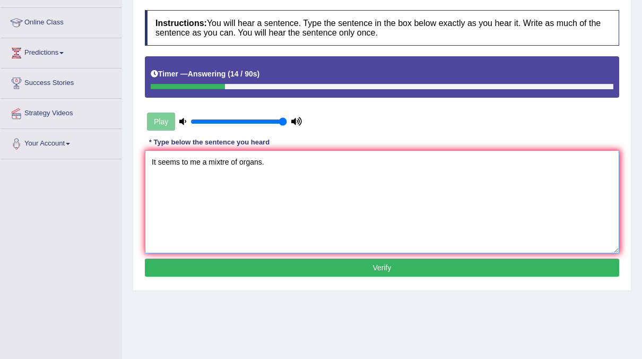
scroll to position [137, 0]
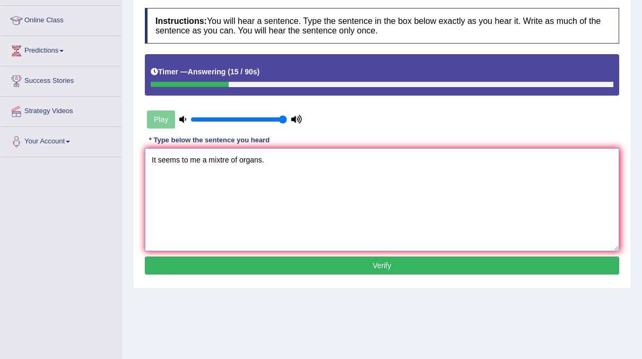
type textarea "It seems to me a mixtre of organs."
click at [324, 256] on button "Verify" at bounding box center [382, 265] width 474 height 18
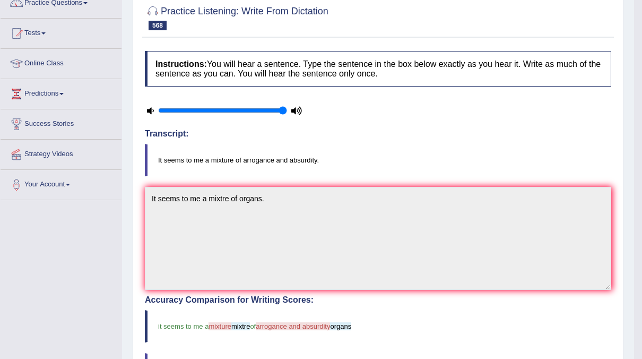
scroll to position [0, 0]
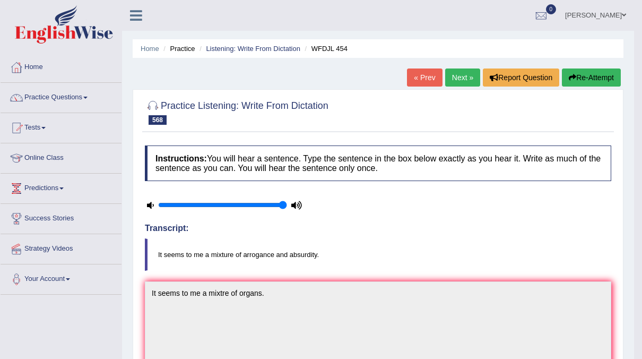
click at [466, 74] on link "Next »" at bounding box center [462, 77] width 35 height 18
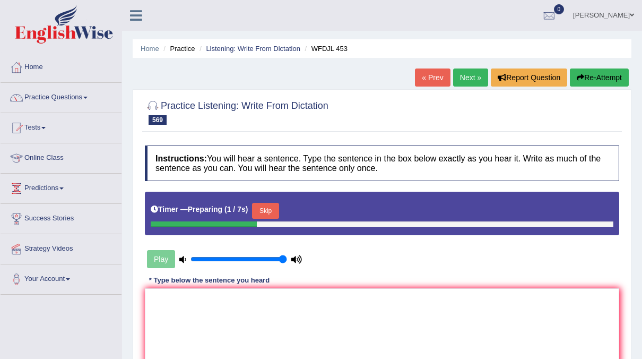
click at [259, 211] on button "Skip" at bounding box center [265, 211] width 27 height 16
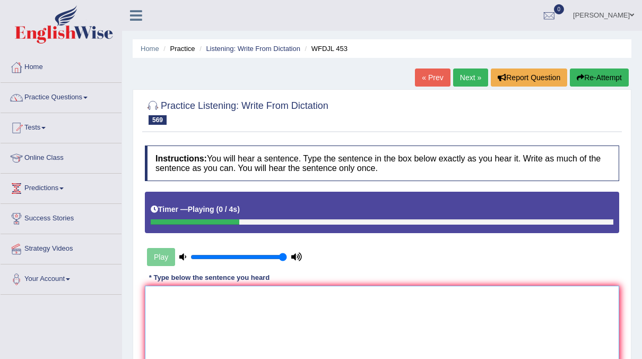
click at [151, 301] on textarea at bounding box center [382, 336] width 474 height 103
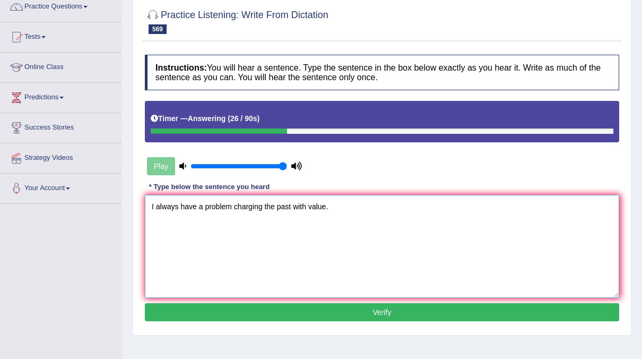
scroll to position [91, 0]
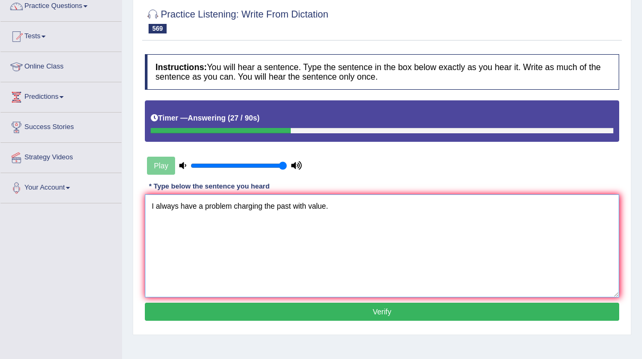
type textarea "I always have a problem charging the past with value."
click at [254, 302] on button "Verify" at bounding box center [382, 311] width 474 height 18
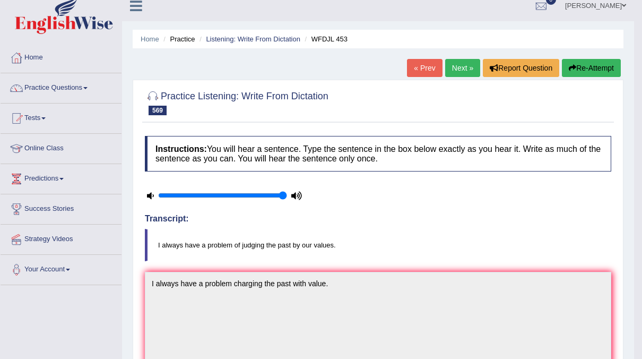
scroll to position [5, 0]
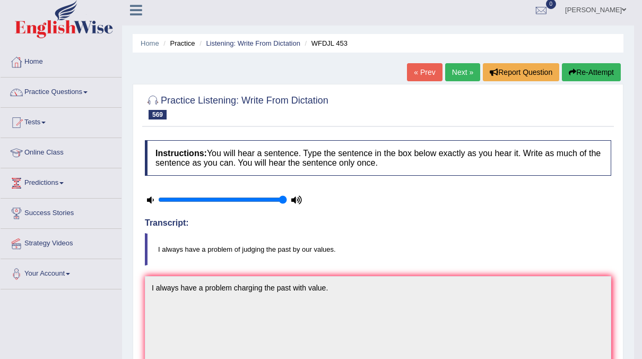
click at [459, 72] on link "Next »" at bounding box center [462, 72] width 35 height 18
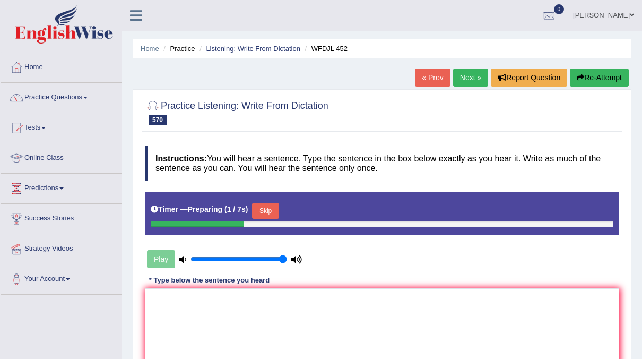
click at [270, 215] on button "Skip" at bounding box center [265, 211] width 27 height 16
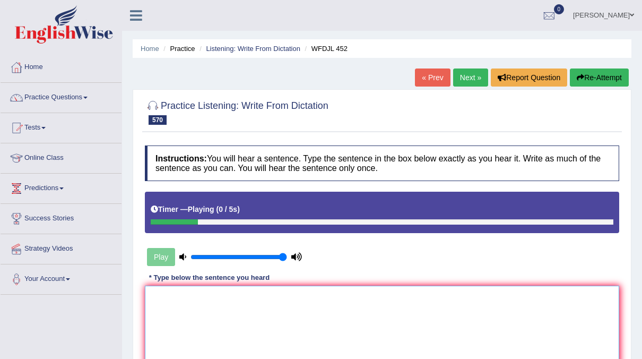
click at [180, 311] on textarea at bounding box center [382, 336] width 474 height 103
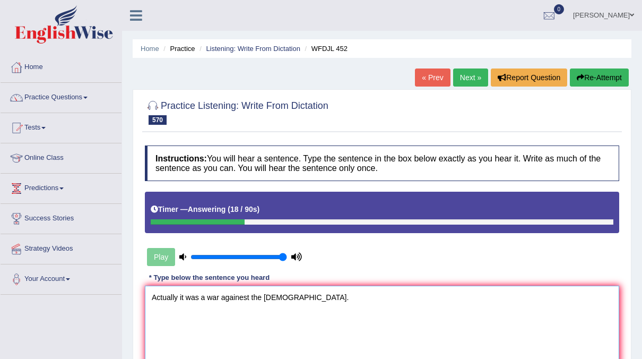
scroll to position [108, 0]
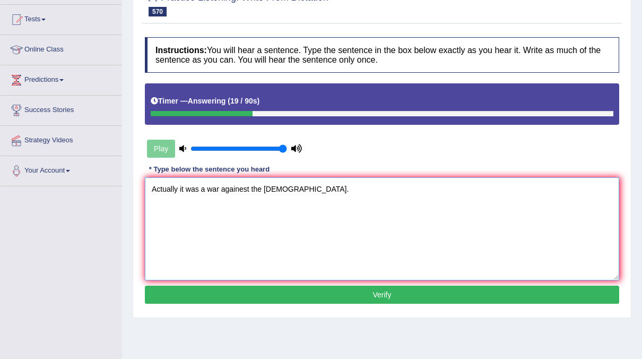
type textarea "Actually it was a war againest the [DEMOGRAPHIC_DATA]."
click at [293, 296] on button "Verify" at bounding box center [382, 294] width 474 height 18
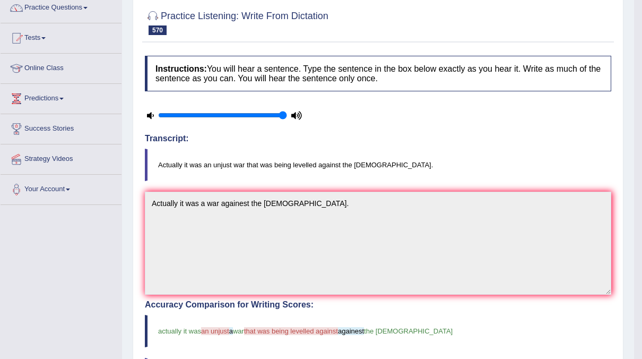
scroll to position [0, 0]
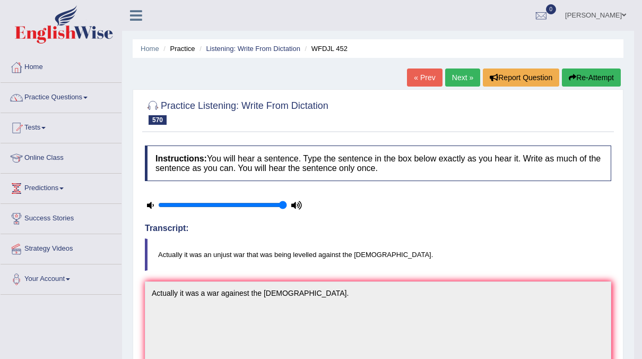
click at [450, 72] on link "Next »" at bounding box center [462, 77] width 35 height 18
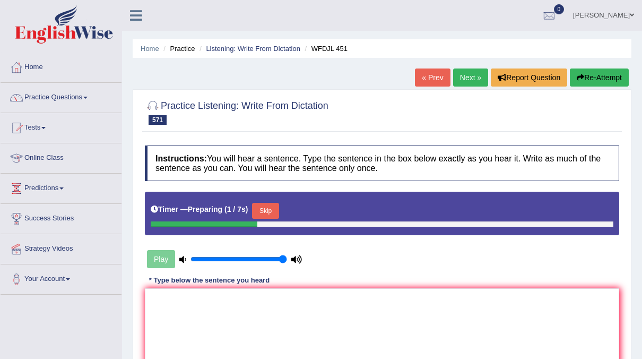
click at [267, 213] on button "Skip" at bounding box center [265, 211] width 27 height 16
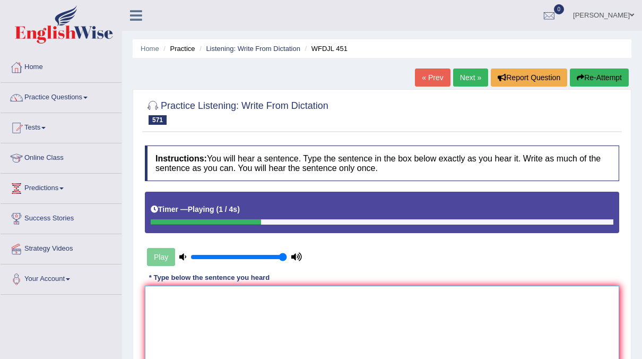
click at [175, 304] on textarea at bounding box center [382, 336] width 474 height 103
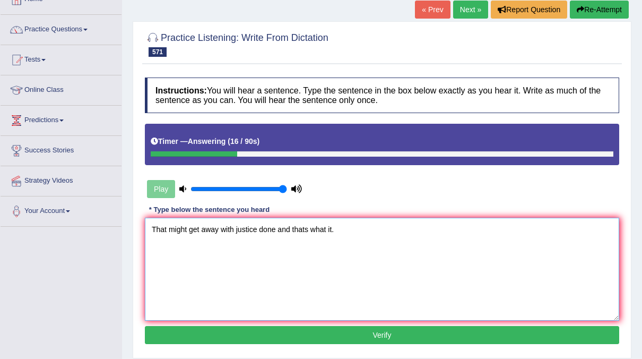
scroll to position [70, 0]
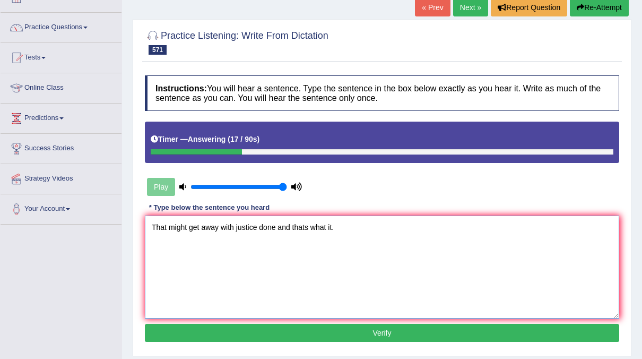
click at [319, 317] on textarea "That might get away with justice done and thats what it." at bounding box center [382, 266] width 474 height 103
type textarea "That might get away with justice done and thats what it."
click at [286, 326] on button "Verify" at bounding box center [382, 333] width 474 height 18
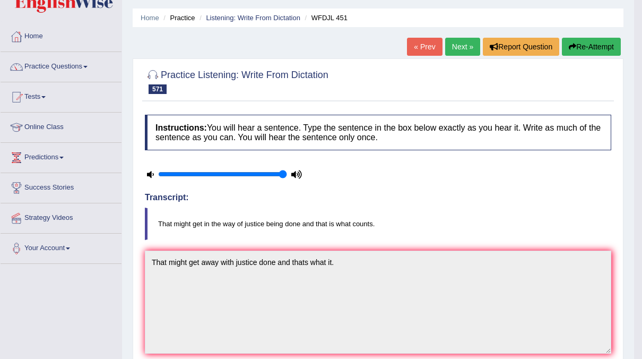
scroll to position [0, 0]
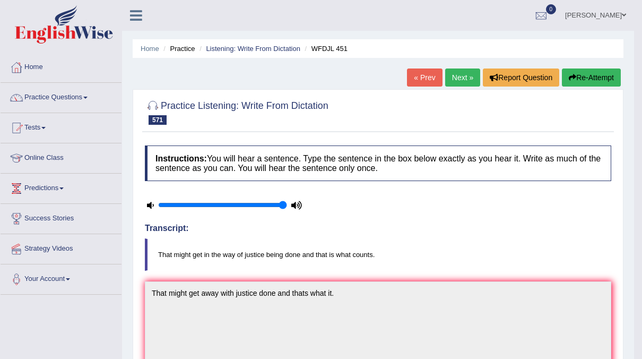
click at [476, 85] on link "Next »" at bounding box center [462, 77] width 35 height 18
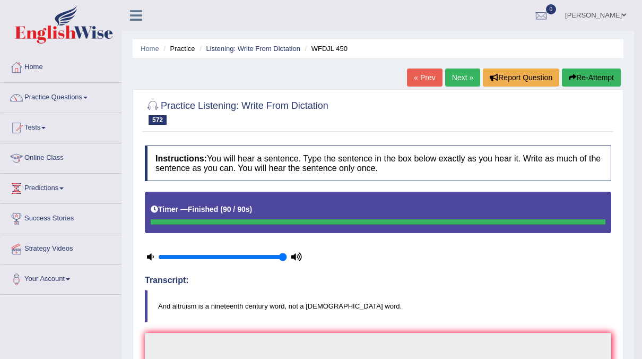
click at [346, 209] on div "Timer — Finished ( 90 / 90s )" at bounding box center [378, 209] width 455 height 19
click at [348, 204] on div "Timer — Finished ( 90 / 90s )" at bounding box center [378, 209] width 455 height 19
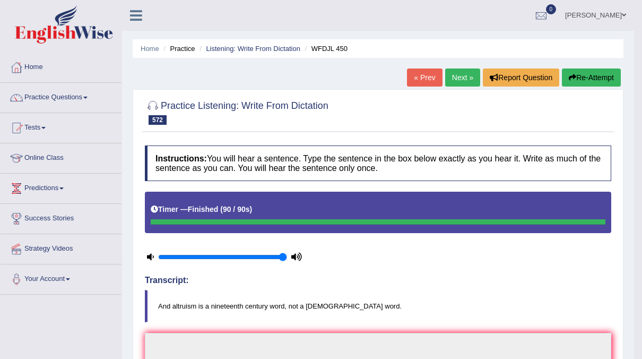
click at [607, 21] on link "naimo" at bounding box center [595, 14] width 77 height 28
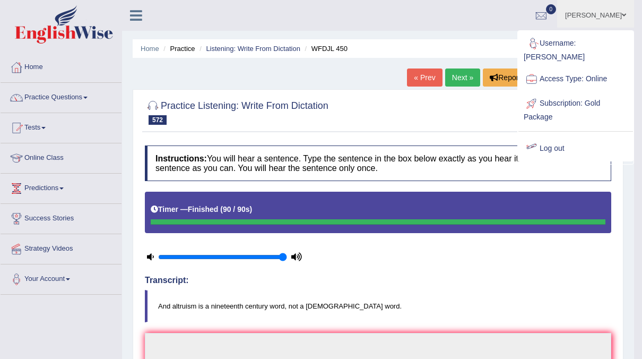
click at [536, 141] on div at bounding box center [532, 149] width 16 height 16
